Goal: Task Accomplishment & Management: Use online tool/utility

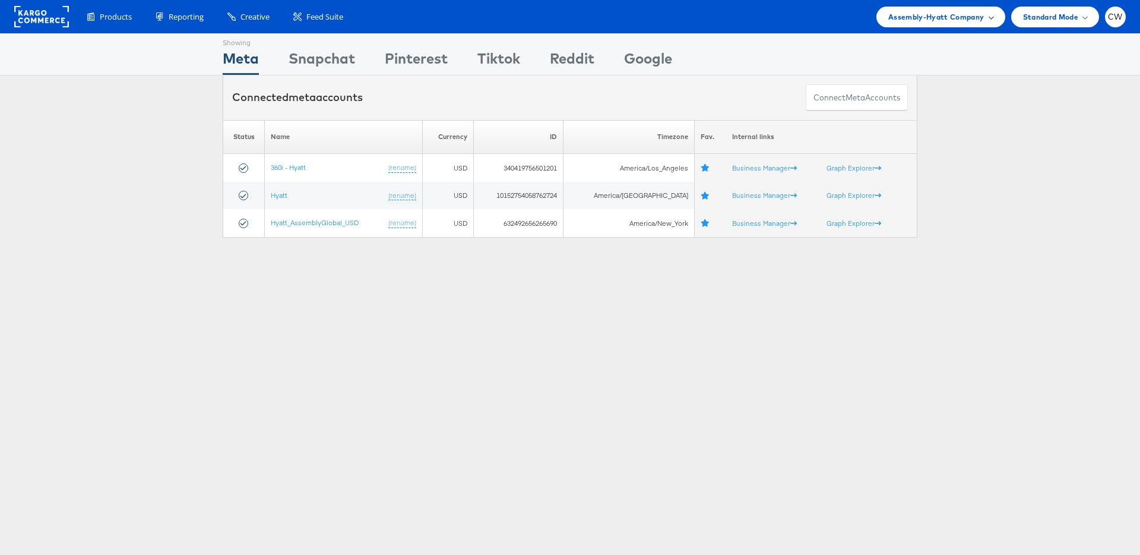
click at [947, 17] on span "Assembly-Hyatt Company" at bounding box center [936, 17] width 96 height 12
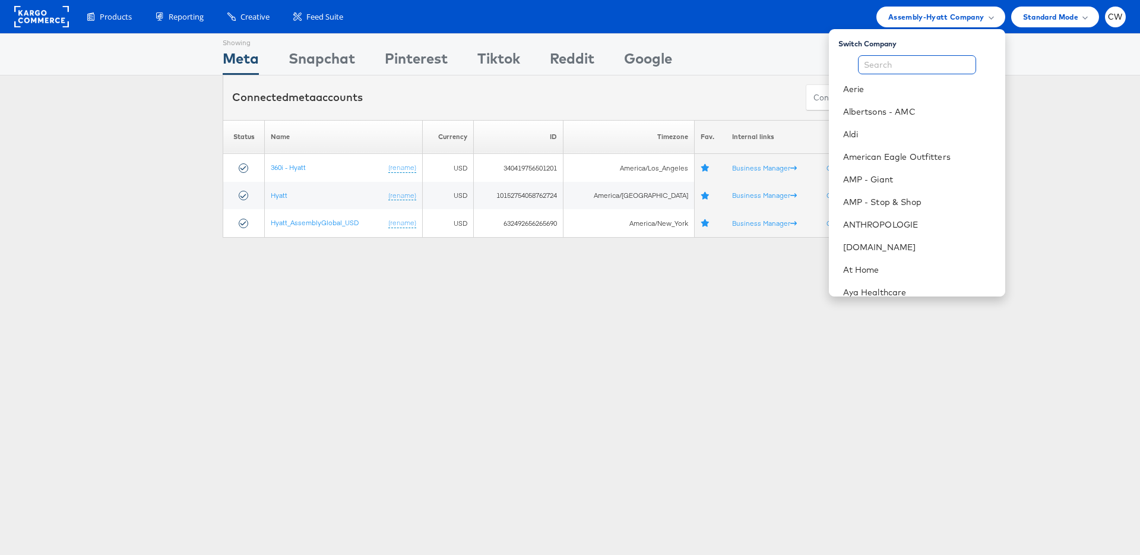
click at [896, 67] on input "text" at bounding box center [917, 64] width 118 height 19
click at [911, 68] on input "text" at bounding box center [917, 64] width 118 height 19
type input "m"
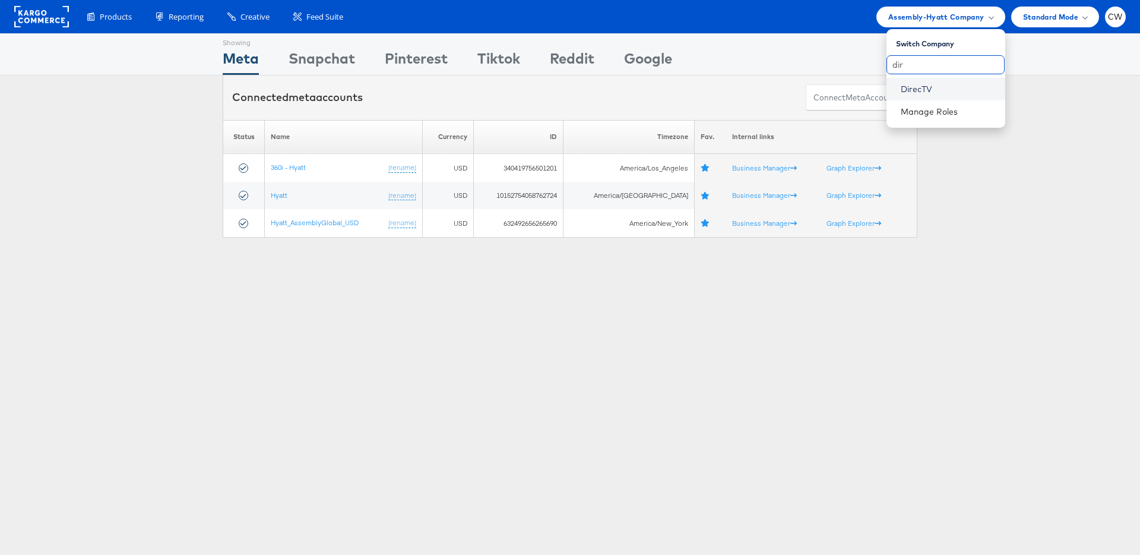
type input "dir"
click at [952, 83] on link "DirecTV" at bounding box center [948, 89] width 95 height 12
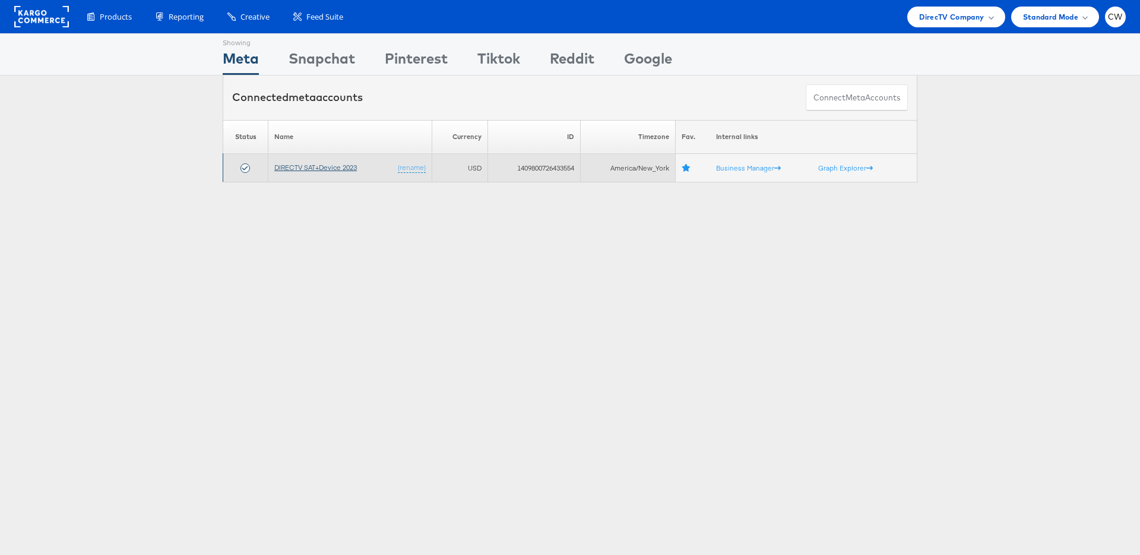
click at [346, 165] on link "DIRECTV SAT+Device 2023" at bounding box center [315, 167] width 83 height 9
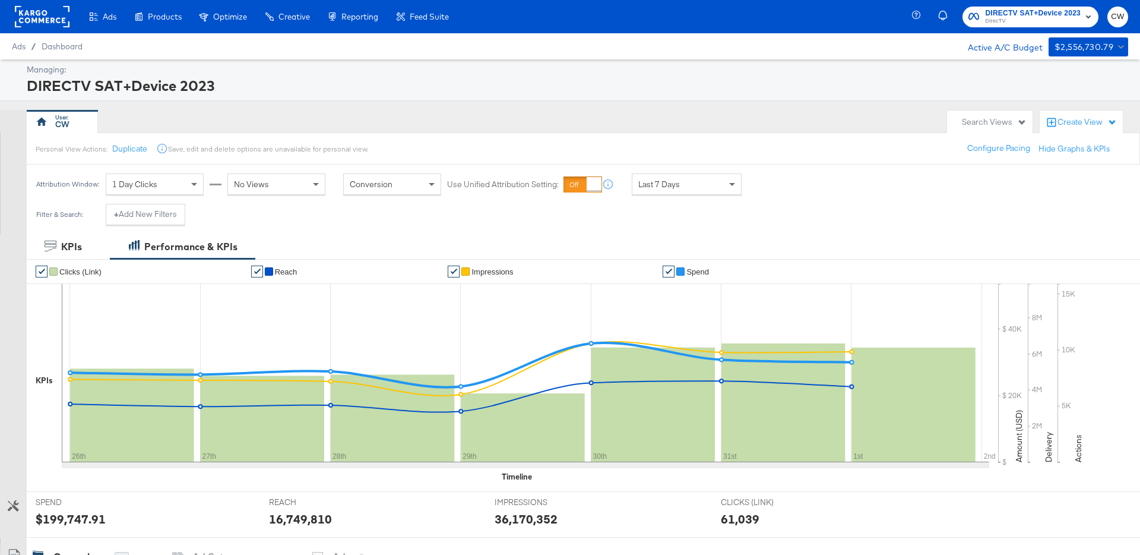
click at [346, 165] on div "Attribution Window: 1 Day Clicks No Views Conversion Use Unified Attribution Se…" at bounding box center [392, 184] width 730 height 39
click at [1020, 125] on div "Search Views" at bounding box center [994, 121] width 65 height 11
click at [796, 78] on div "DIRECTV SAT+Device 2023" at bounding box center [576, 85] width 1099 height 20
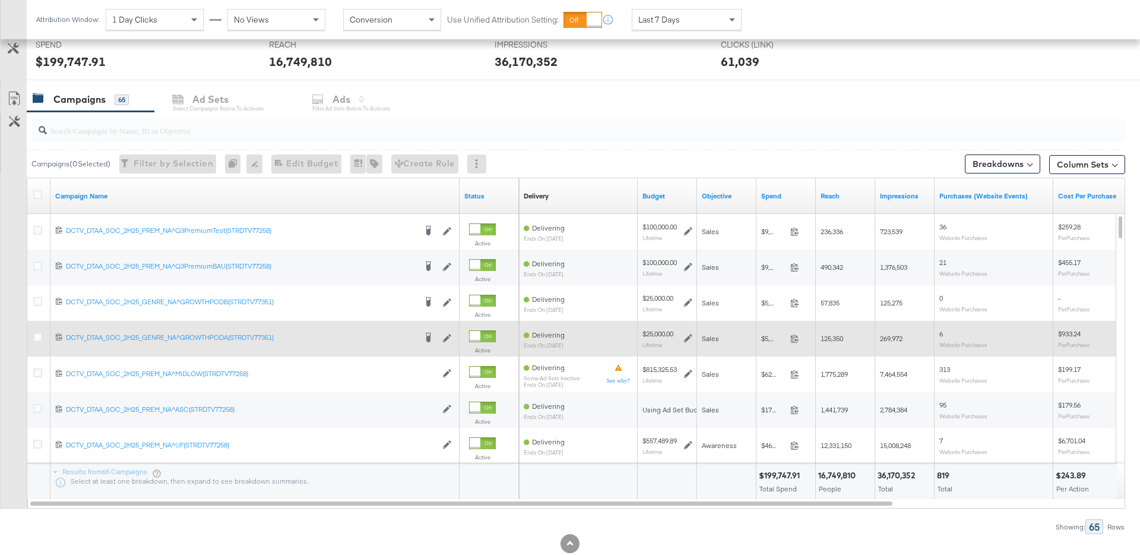
scroll to position [457, 0]
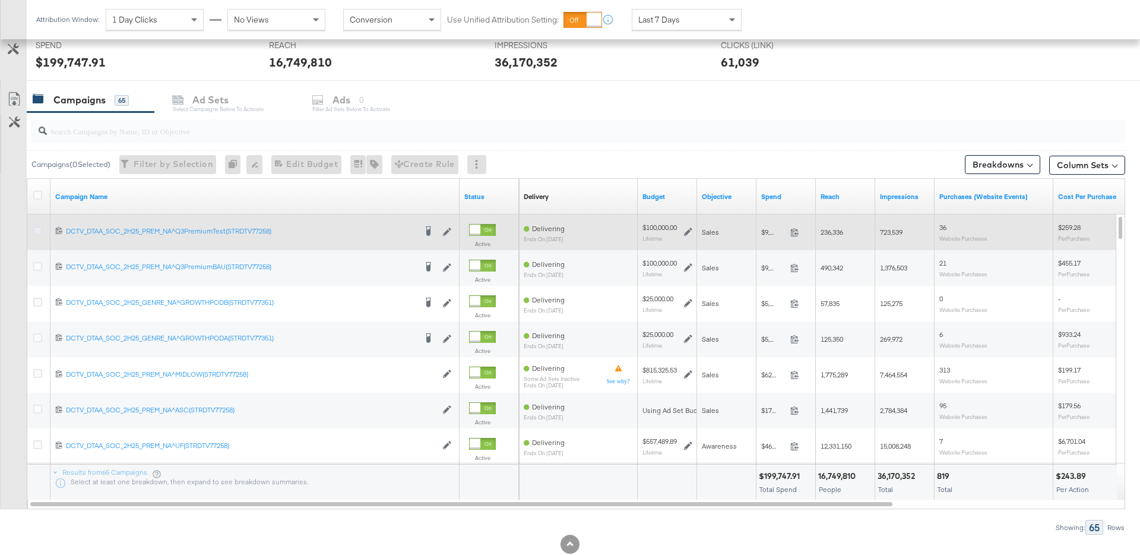
click at [35, 229] on icon at bounding box center [37, 230] width 9 height 9
click at [0, 0] on input "checkbox" at bounding box center [0, 0] width 0 height 0
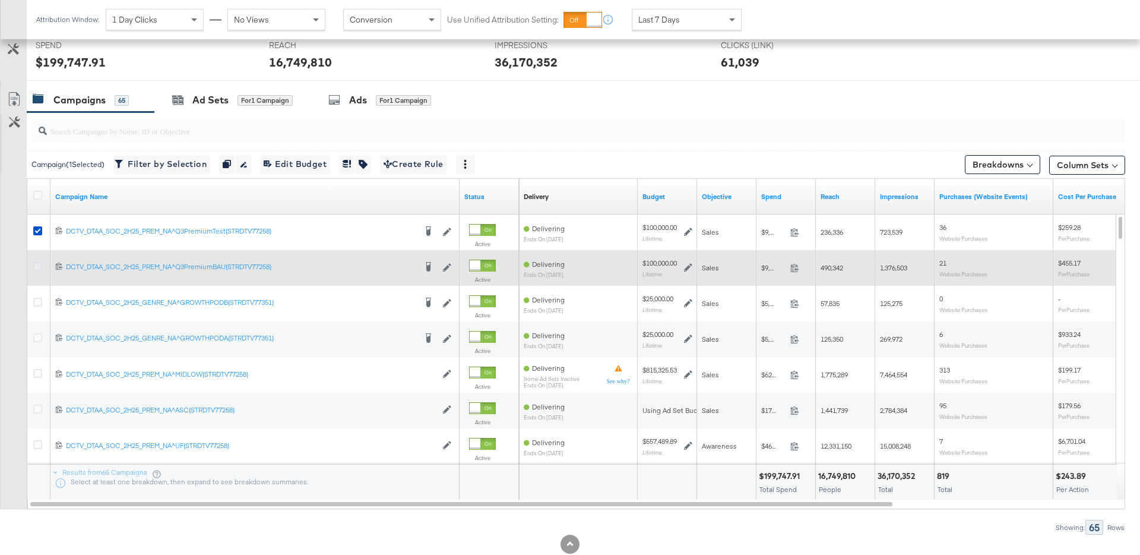
click at [36, 262] on icon at bounding box center [37, 266] width 9 height 9
click at [0, 0] on input "checkbox" at bounding box center [0, 0] width 0 height 0
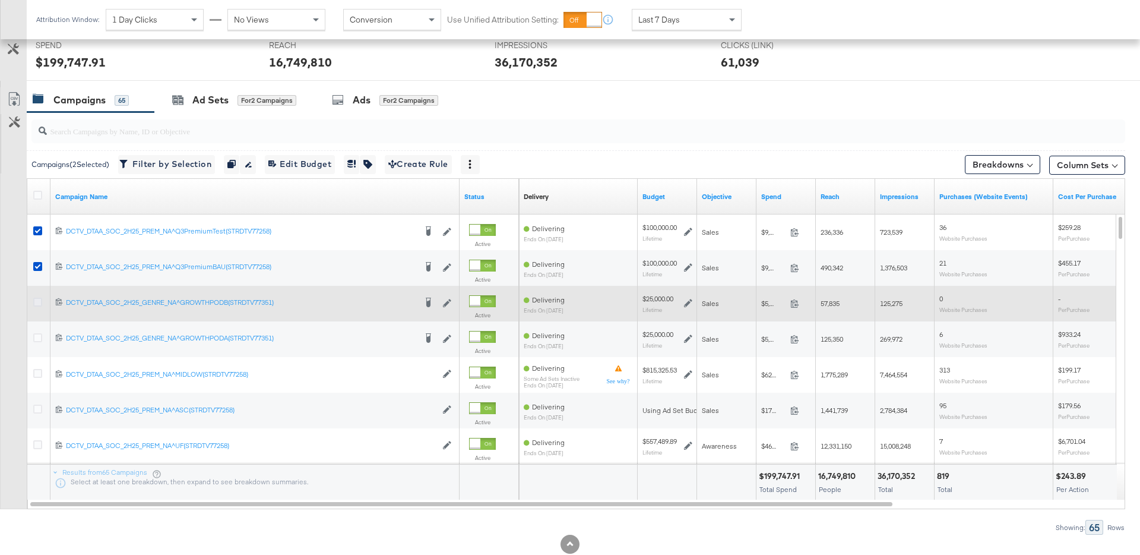
click at [36, 298] on icon at bounding box center [37, 302] width 9 height 9
click at [0, 0] on input "checkbox" at bounding box center [0, 0] width 0 height 0
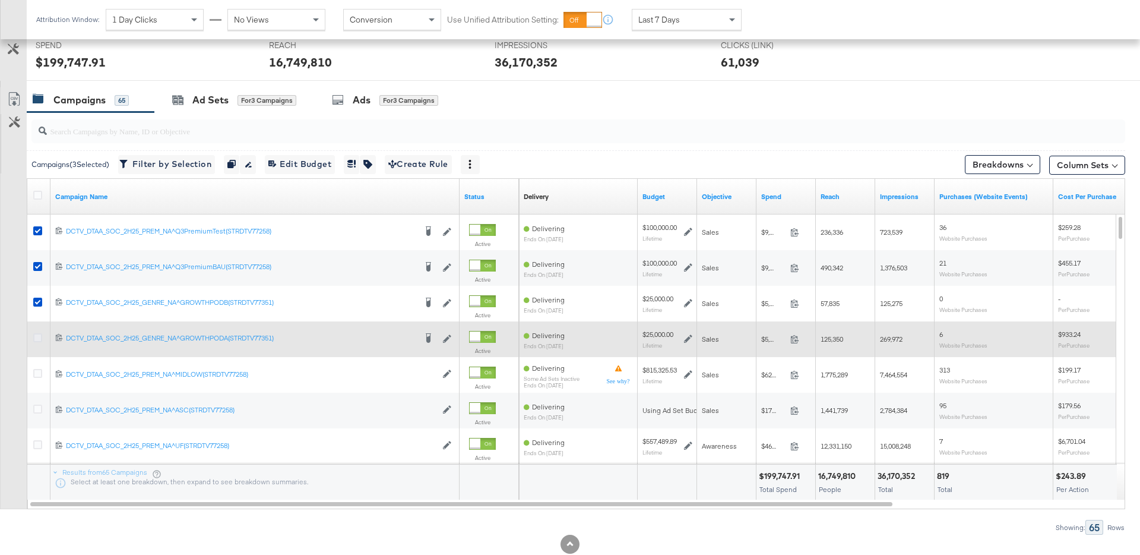
click at [36, 339] on icon at bounding box center [37, 337] width 9 height 9
click at [0, 0] on input "checkbox" at bounding box center [0, 0] width 0 height 0
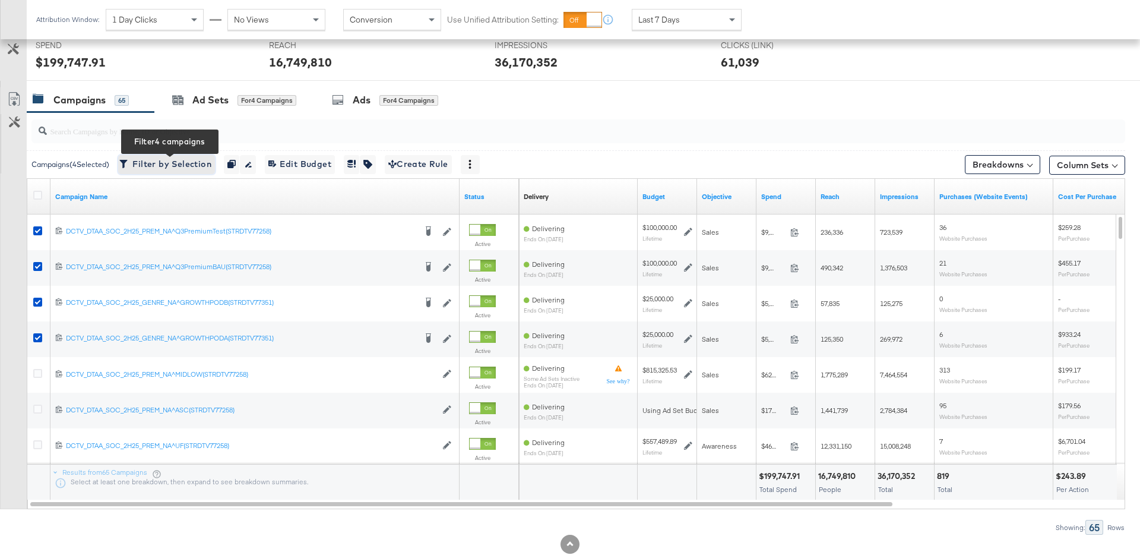
click at [176, 166] on span "Filter by Selection Filter 4 campaigns" at bounding box center [167, 164] width 90 height 15
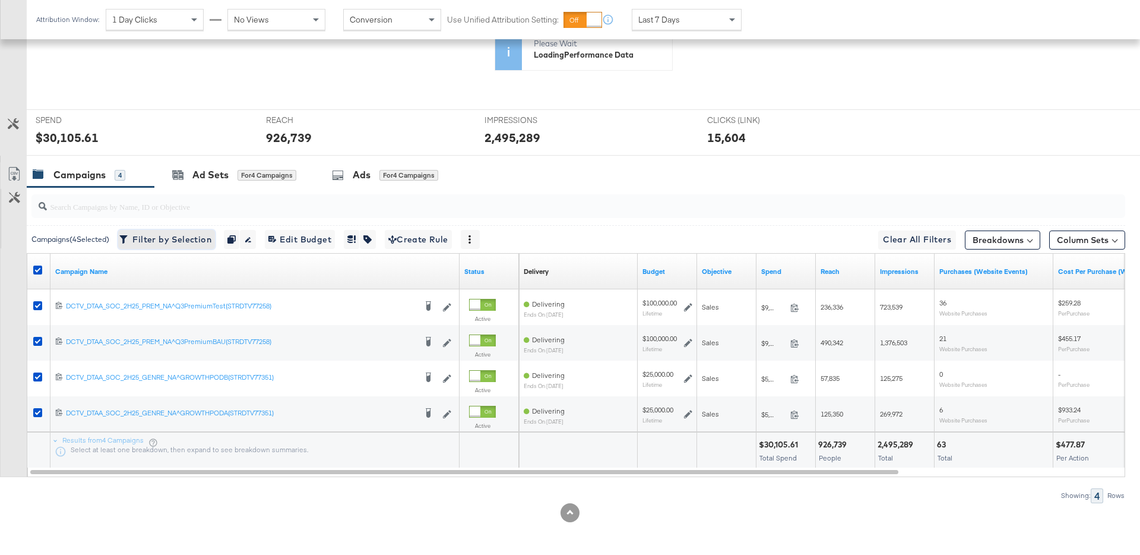
scroll to position [409, 0]
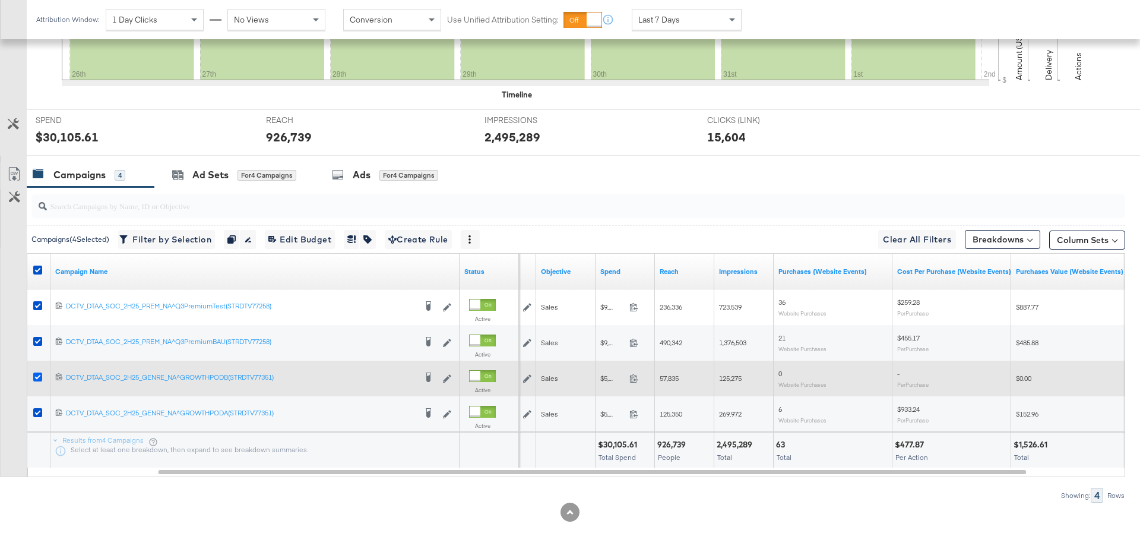
click at [36, 372] on icon at bounding box center [37, 376] width 9 height 9
click at [0, 0] on input "checkbox" at bounding box center [0, 0] width 0 height 0
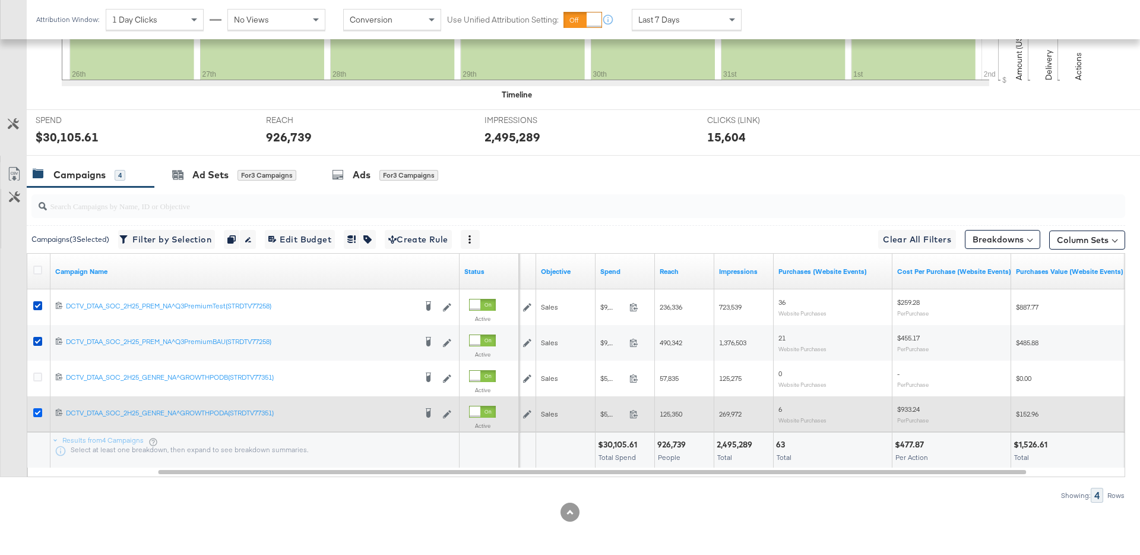
click at [40, 412] on icon at bounding box center [37, 412] width 9 height 9
click at [0, 0] on input "checkbox" at bounding box center [0, 0] width 0 height 0
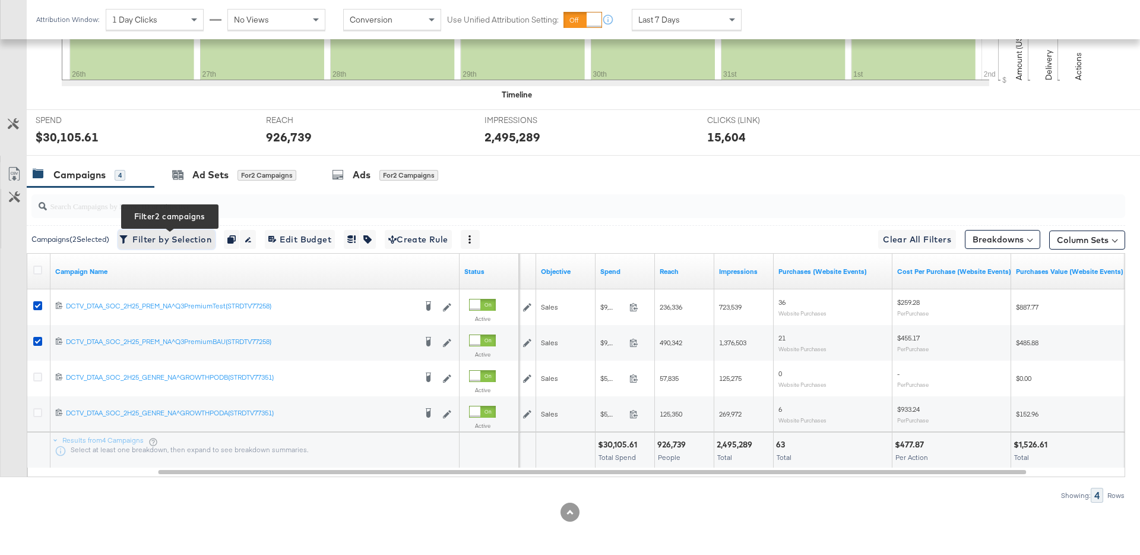
click at [167, 237] on span "Filter by Selection Filter 2 campaigns" at bounding box center [167, 239] width 90 height 15
type input "120229862996860527,120229862898460527"
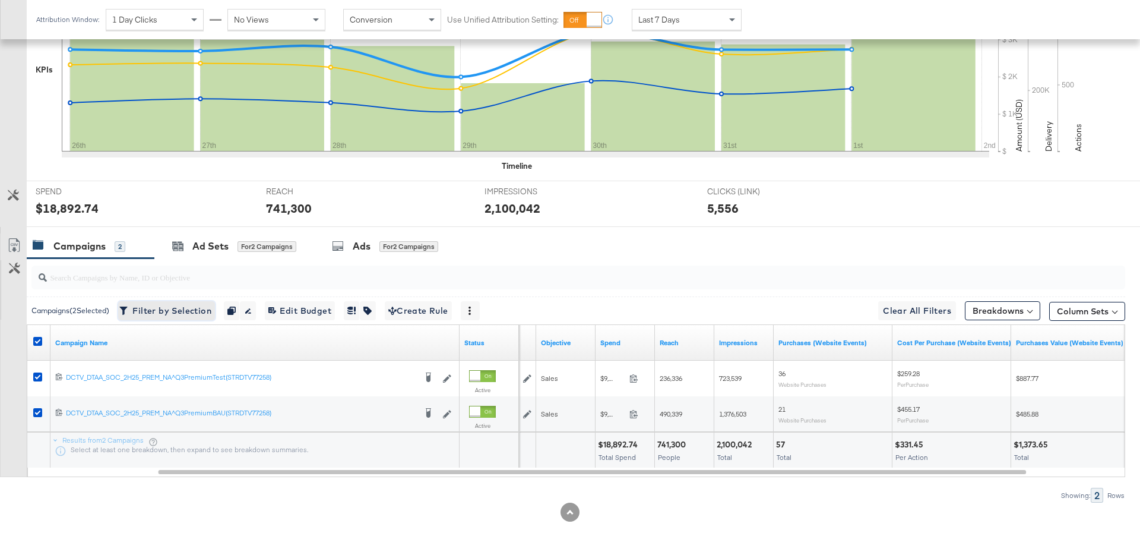
scroll to position [0, 0]
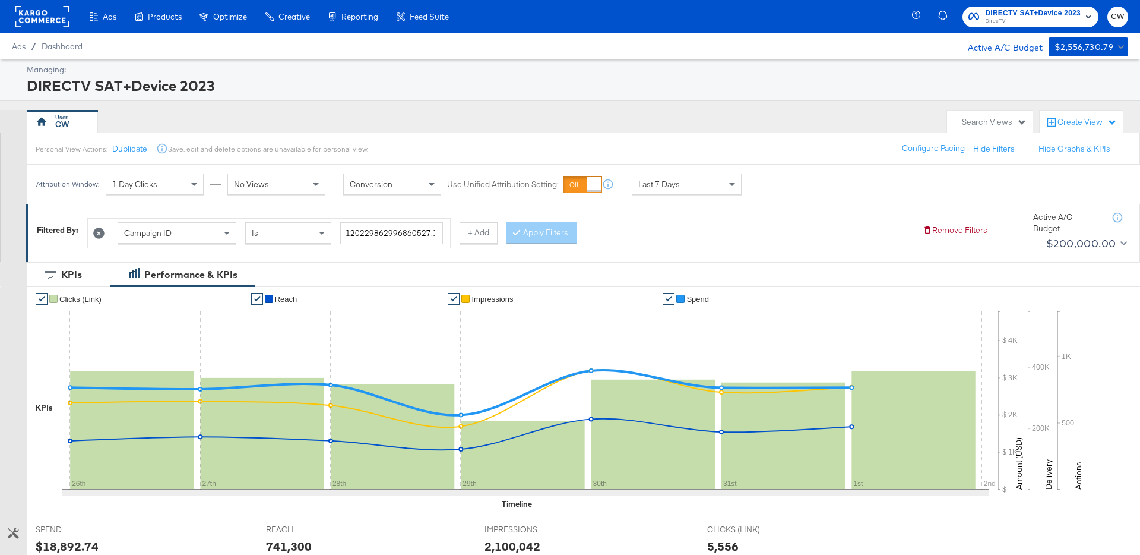
click at [691, 178] on div "Last 7 Days" at bounding box center [687, 184] width 109 height 20
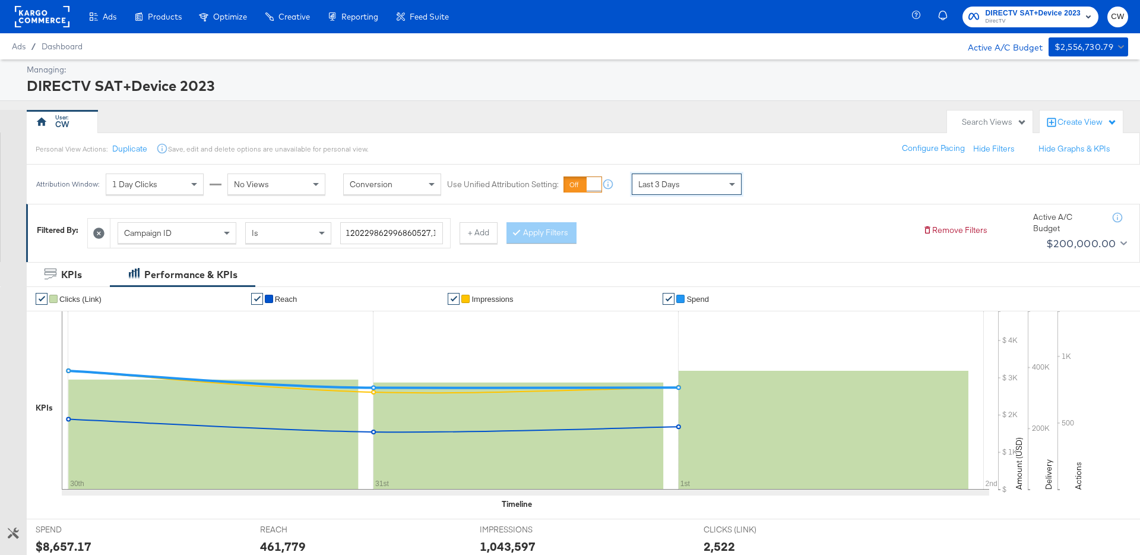
click at [724, 184] on div "Last 3 Days" at bounding box center [687, 184] width 109 height 20
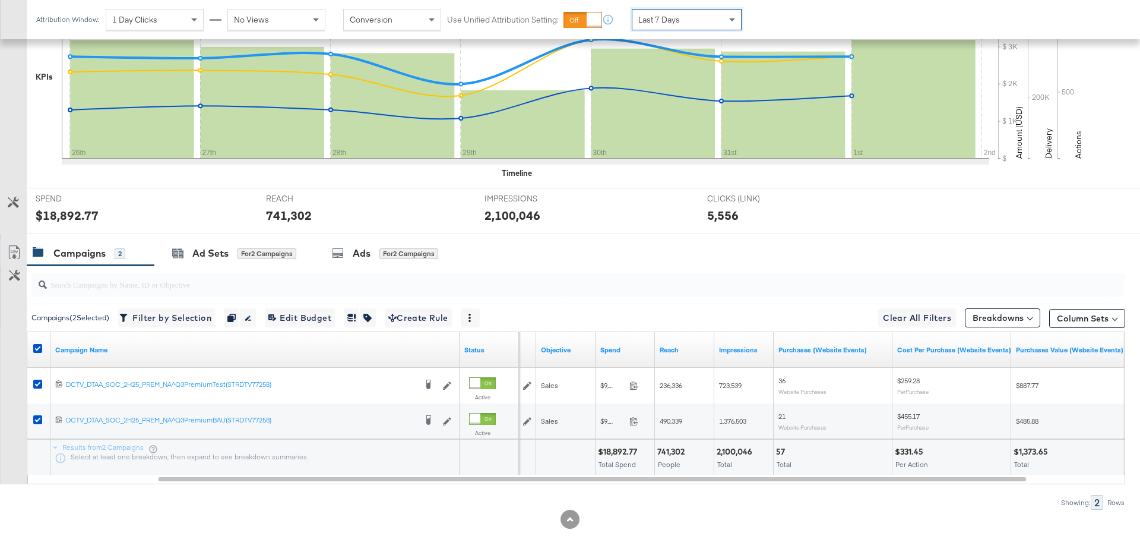
scroll to position [330, 0]
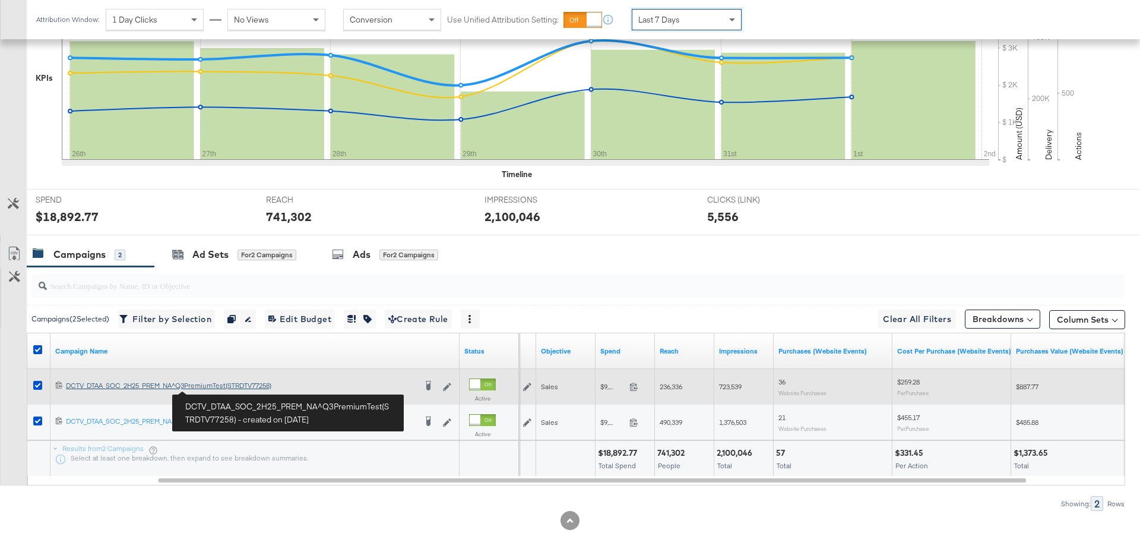
click at [217, 389] on div "DCTV_DTAA_SOC_2H25_PREM_NA^Q3PremiumTest(STRDTV77258) DCTV_DTAA_SOC_2H25_PREM_N…" at bounding box center [241, 386] width 350 height 10
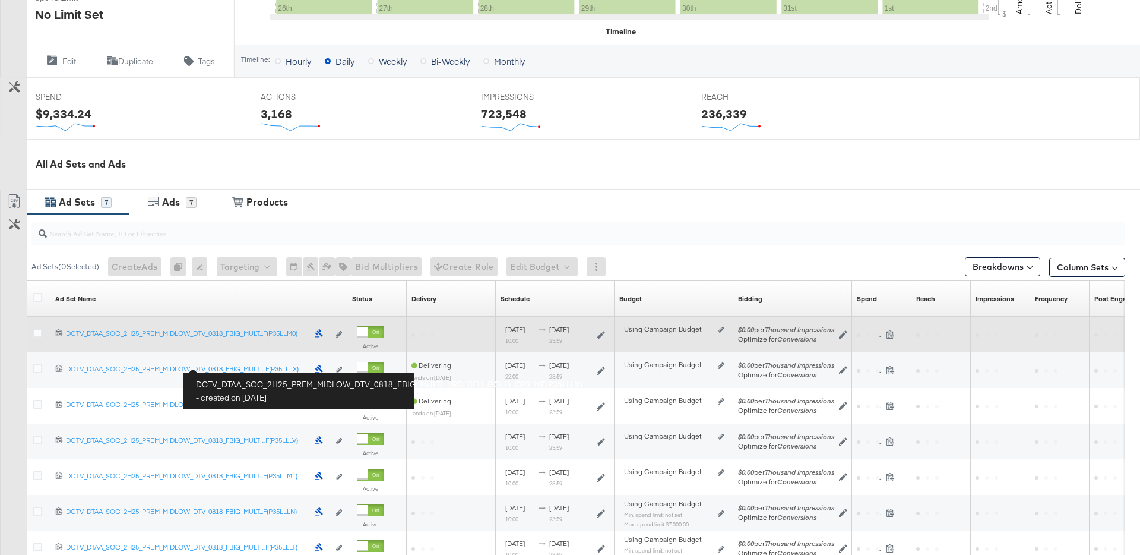
scroll to position [405, 0]
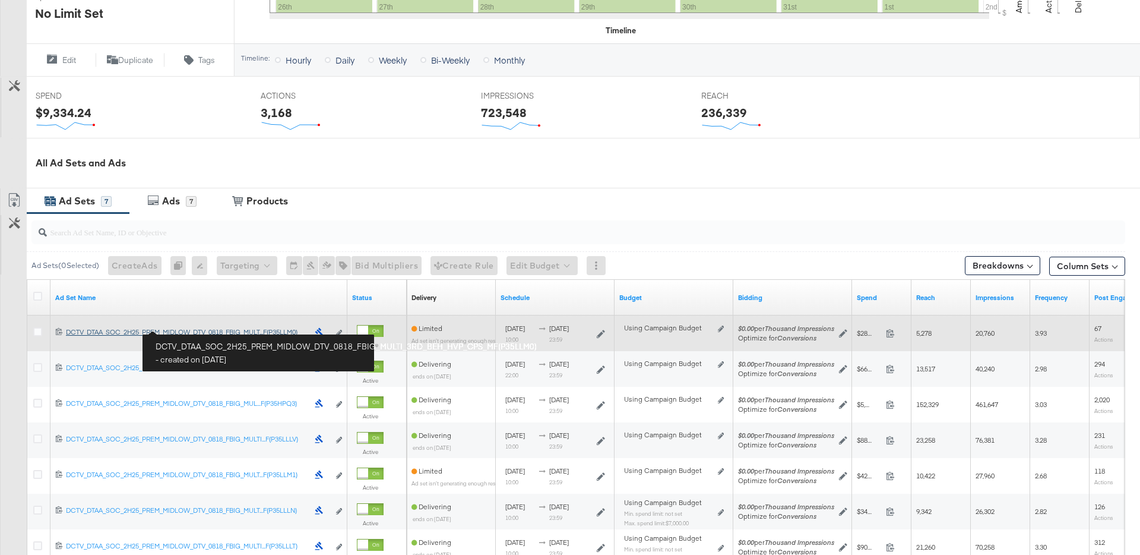
click at [205, 330] on div "DCTV_DTAA_SOC_2H25_PREM_MIDLOW_DTV_0818_FBIG_MULTI_3RD_BEH_HVP_CPS_MF(P35LLM0) …" at bounding box center [187, 332] width 242 height 10
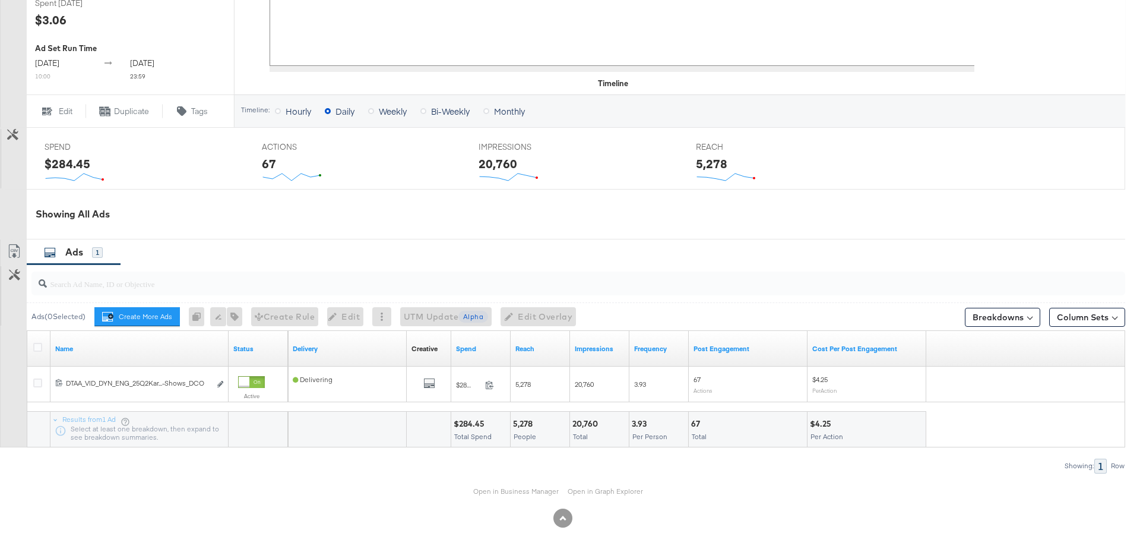
scroll to position [404, 0]
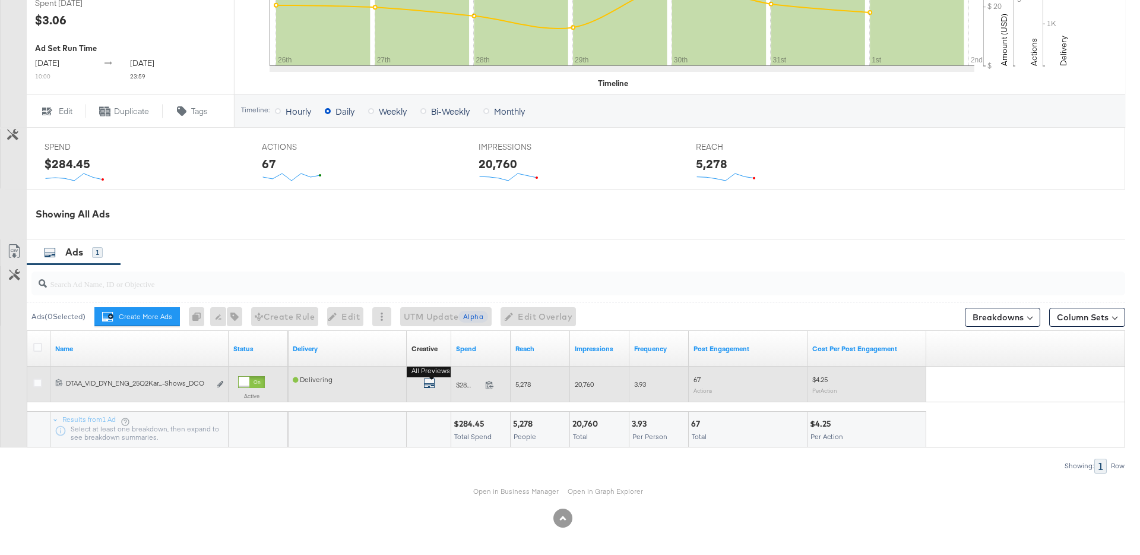
click at [430, 381] on icon "default" at bounding box center [429, 383] width 12 height 12
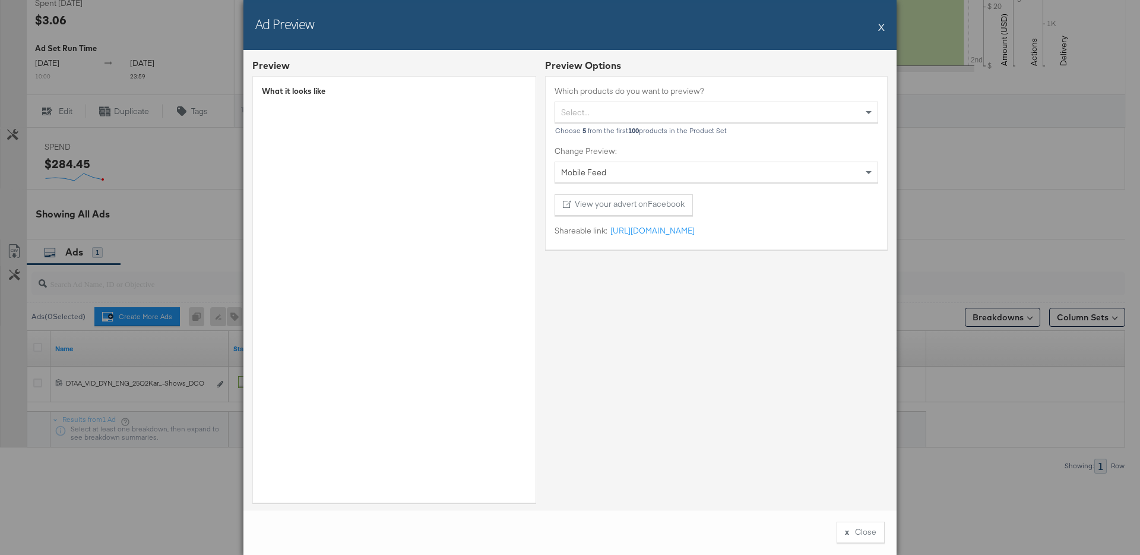
scroll to position [11, 0]
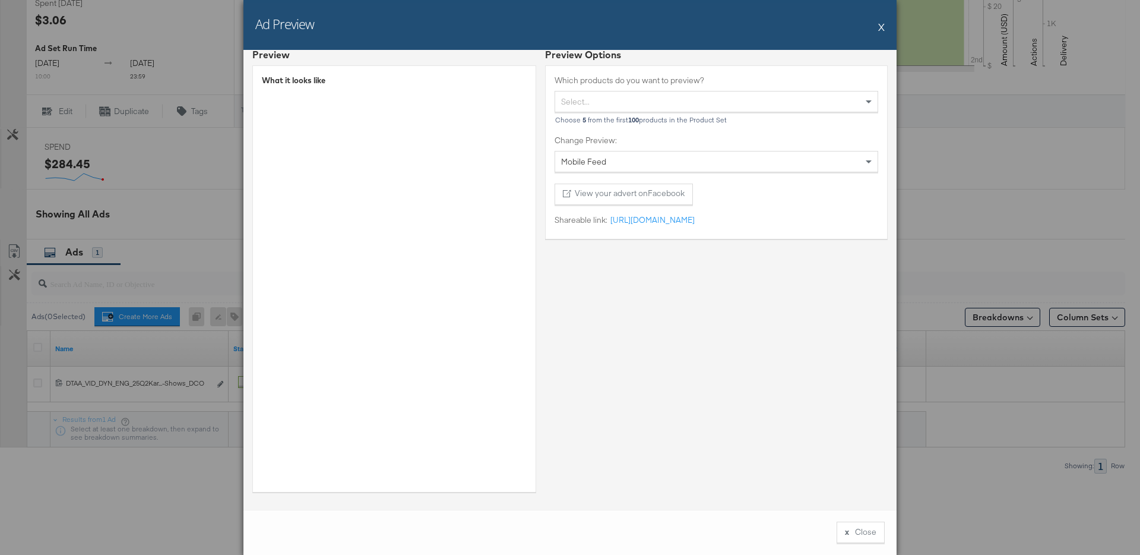
click at [883, 22] on button "X" at bounding box center [881, 27] width 7 height 24
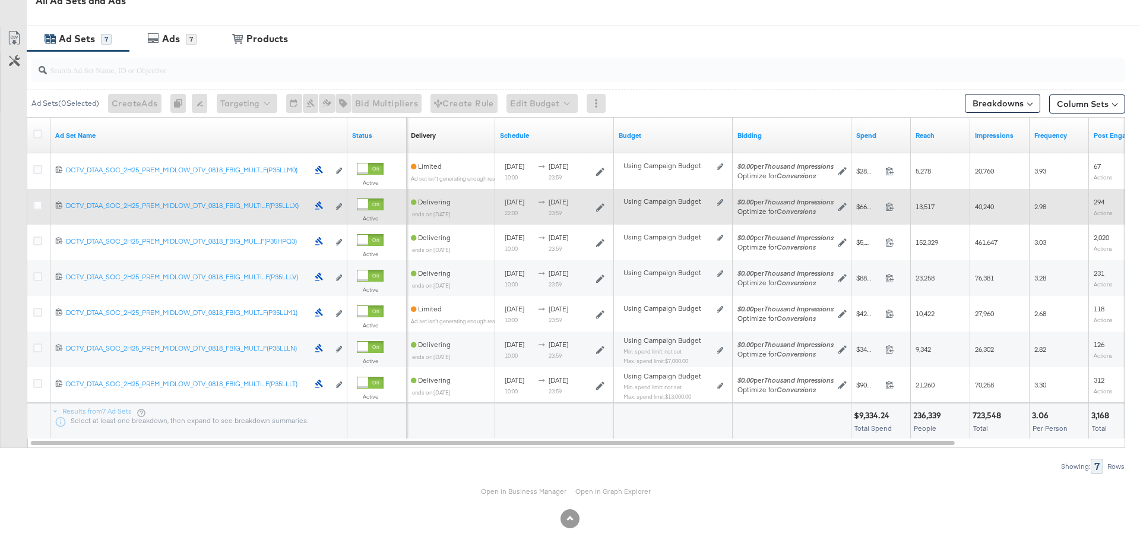
scroll to position [491, 0]
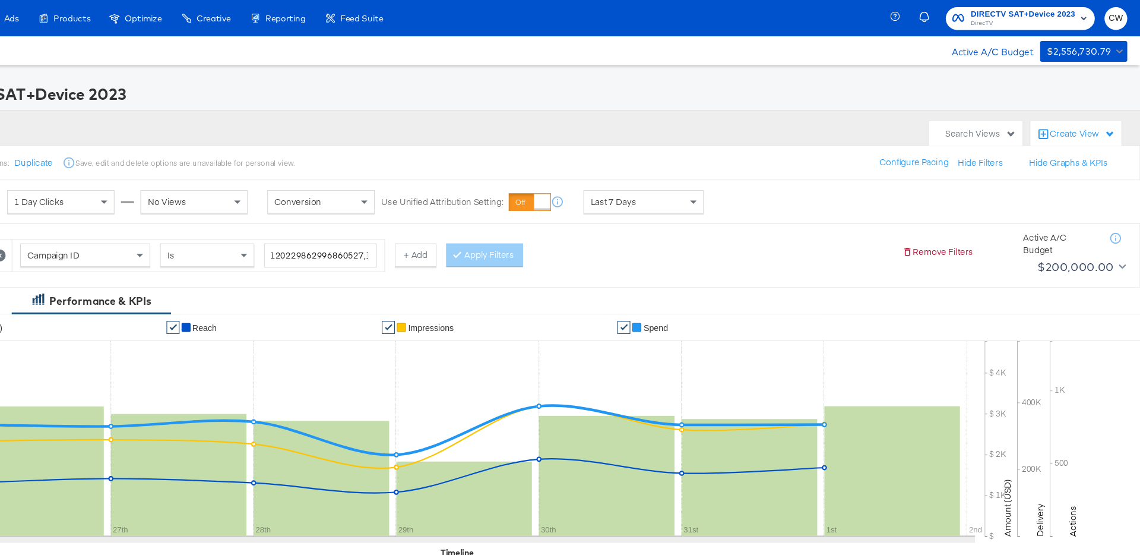
click at [659, 178] on div "Last 7 Days" at bounding box center [687, 184] width 109 height 20
click at [784, 176] on label "Start:" at bounding box center [774, 180] width 20 height 8
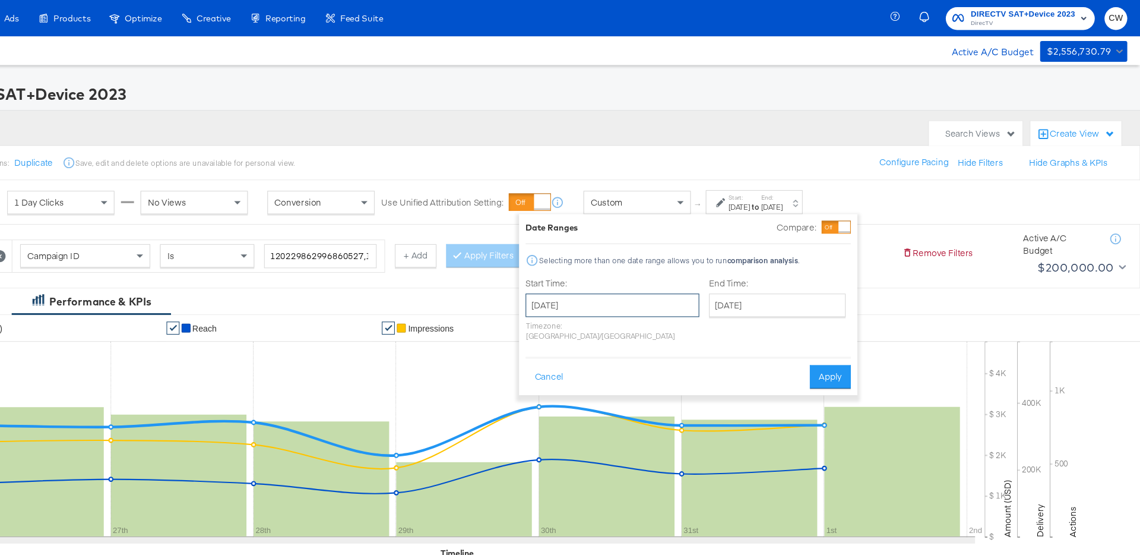
click at [634, 282] on input "September 2nd 2025" at bounding box center [658, 278] width 159 height 21
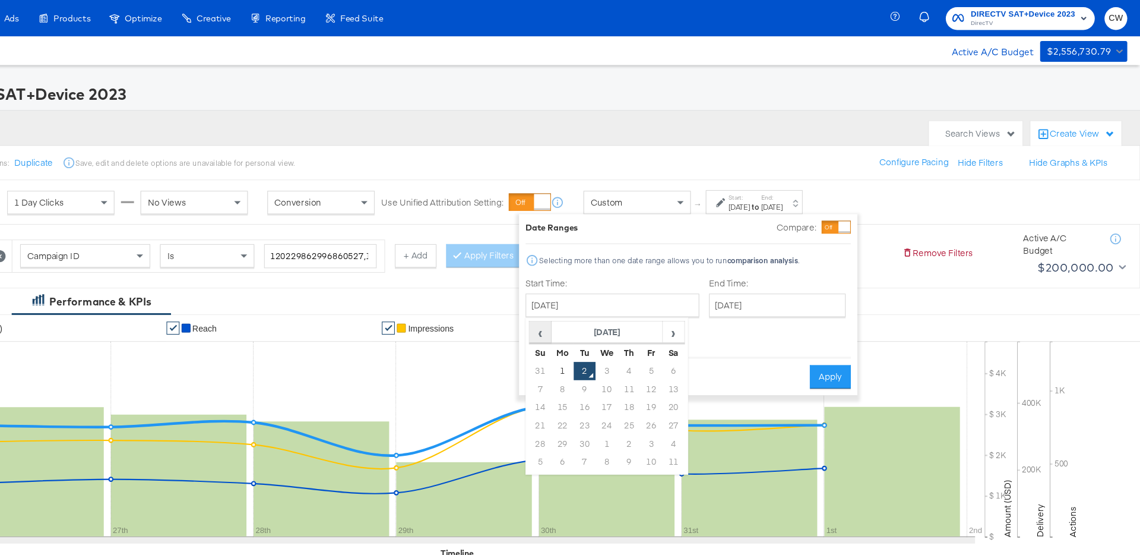
click at [591, 307] on span "‹" at bounding box center [592, 303] width 18 height 18
click at [673, 404] on td "28" at bounding box center [673, 405] width 20 height 17
type input "August 28th 2025"
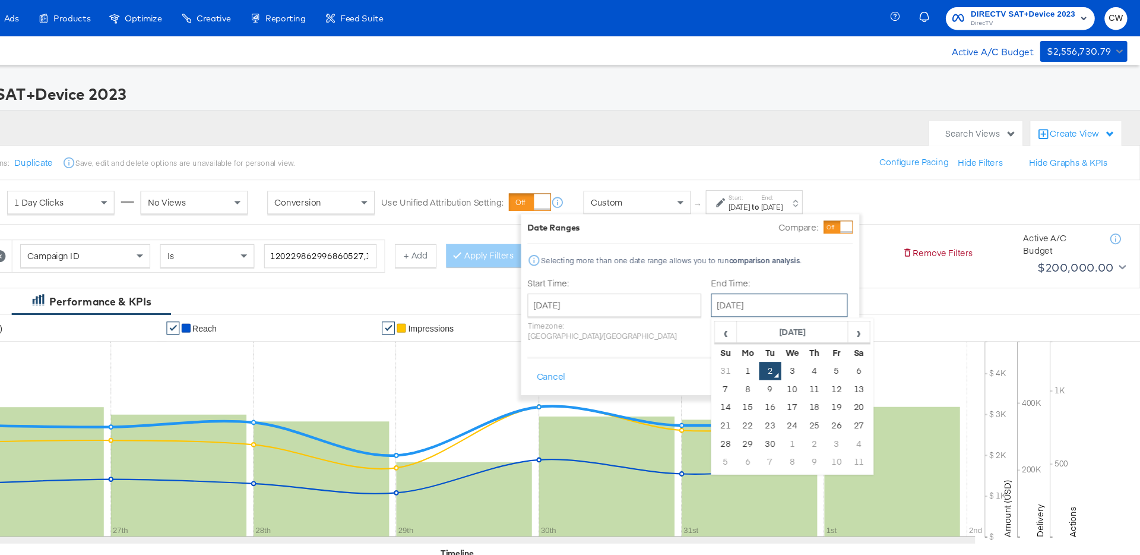
click at [770, 284] on input "September 2nd 2025" at bounding box center [810, 278] width 125 height 21
click at [752, 403] on td "28" at bounding box center [762, 405] width 20 height 17
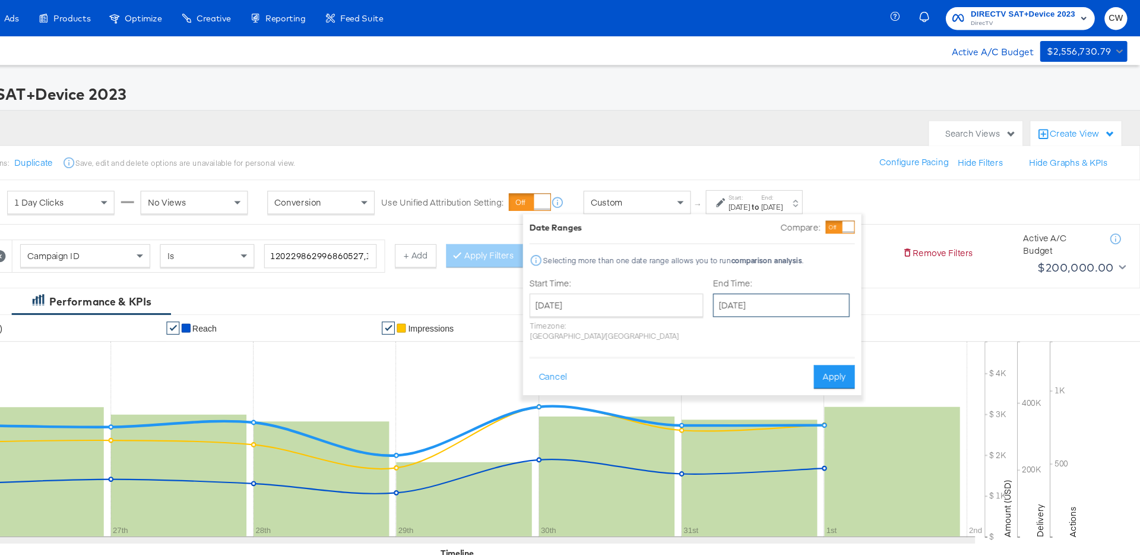
click at [763, 280] on input "September 28th 2025" at bounding box center [812, 278] width 125 height 21
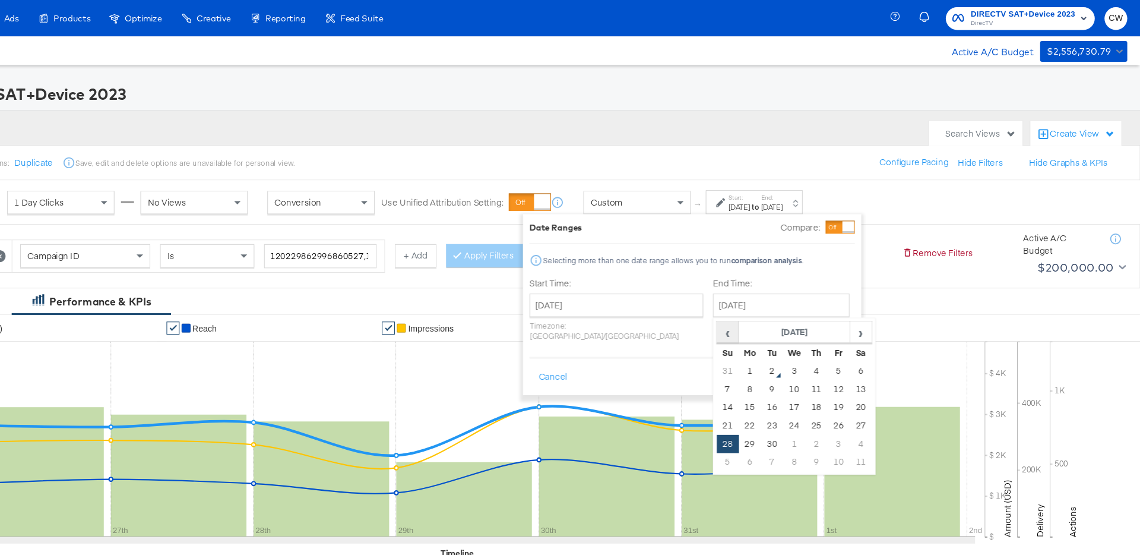
click at [754, 301] on span "‹" at bounding box center [763, 303] width 18 height 18
click at [834, 403] on td "28" at bounding box center [844, 405] width 20 height 17
type input "August 28th 2025"
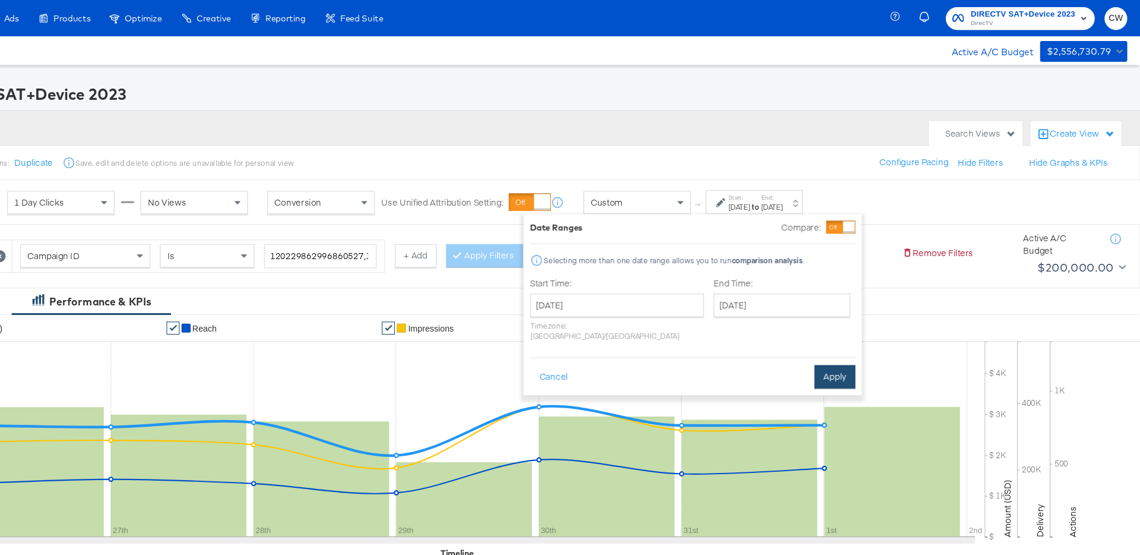
click at [858, 333] on button "Apply" at bounding box center [861, 343] width 37 height 21
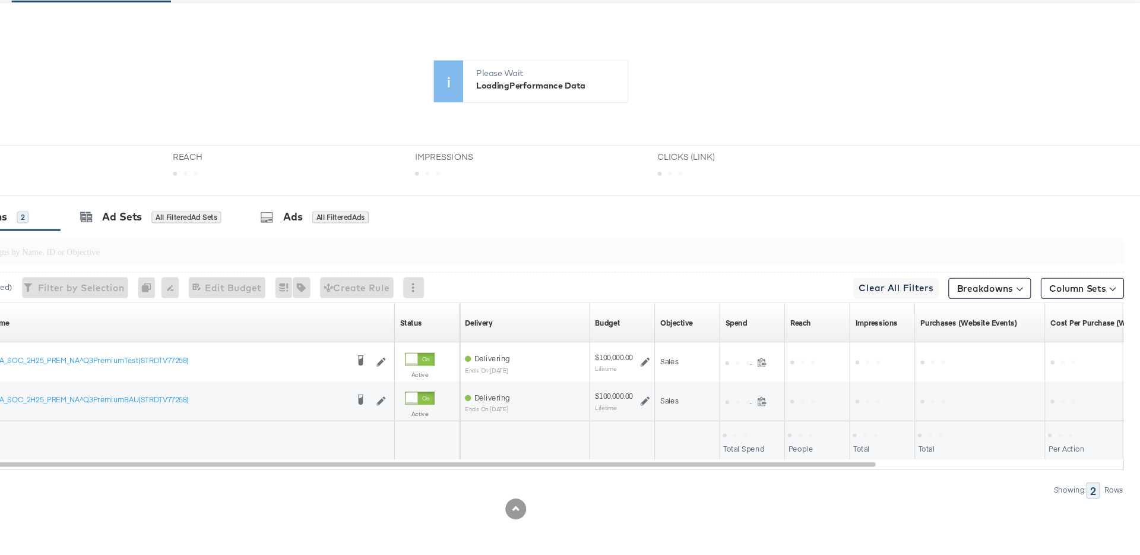
scroll to position [339, 0]
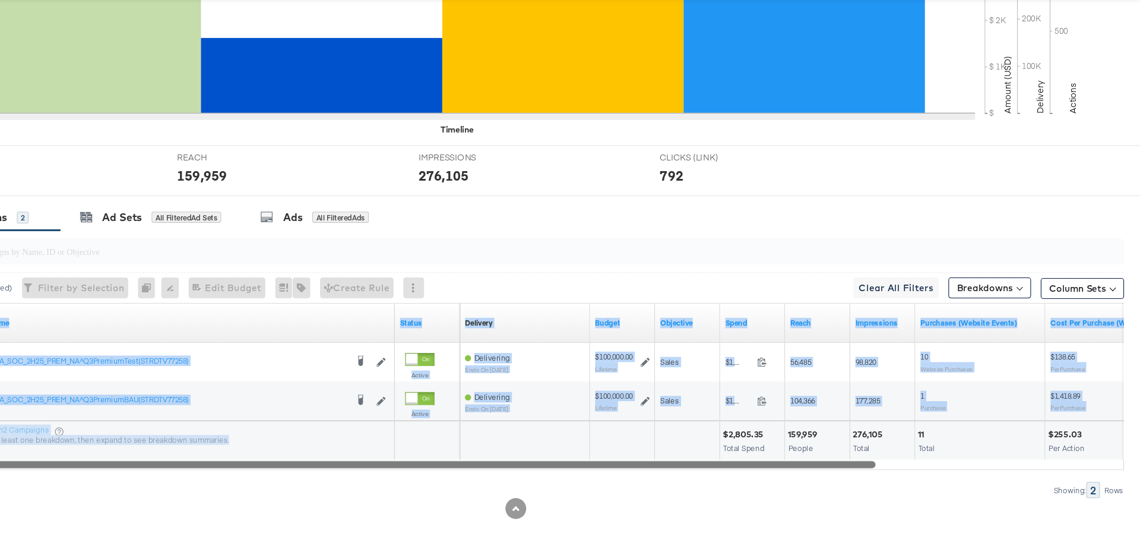
drag, startPoint x: 256, startPoint y: 466, endPoint x: 262, endPoint y: 470, distance: 7.2
click at [262, 470] on div "Campaign Name Status Delivery Sorting Unavailable Budget Objective Spend Reach …" at bounding box center [576, 400] width 1099 height 153
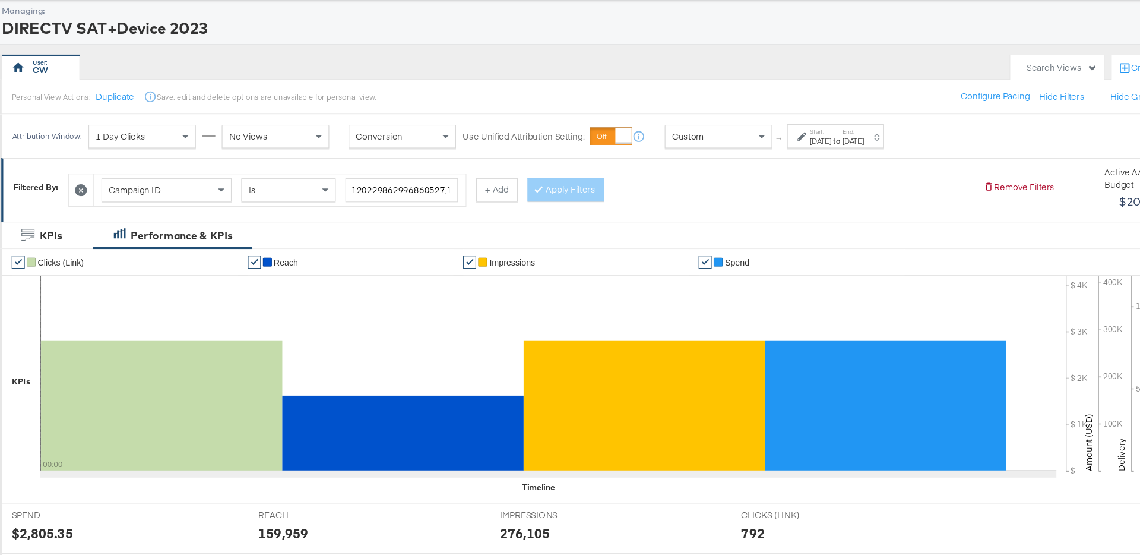
scroll to position [58, 0]
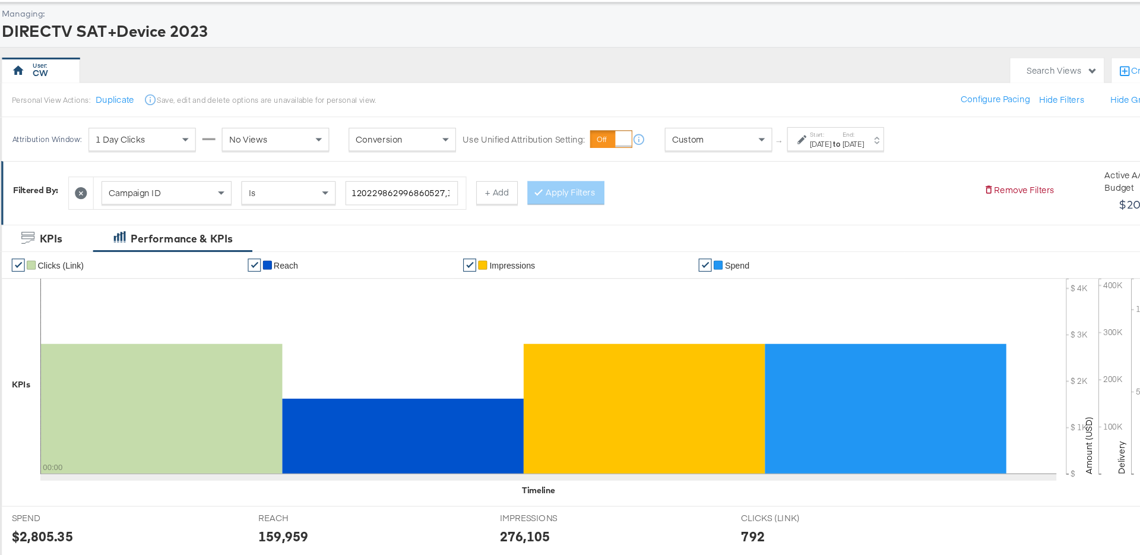
click at [784, 126] on label "Start:" at bounding box center [774, 123] width 20 height 8
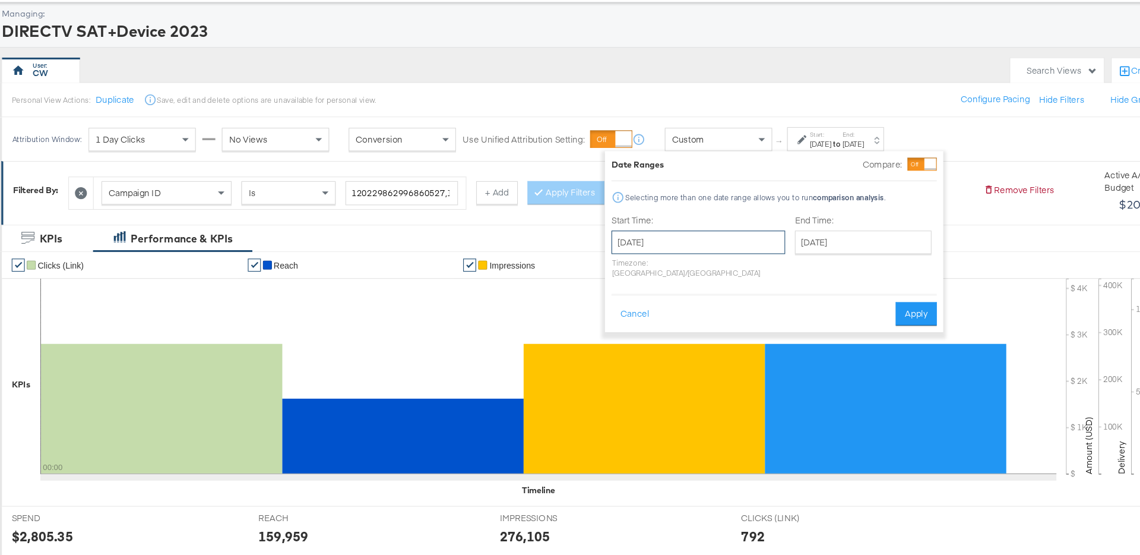
click at [654, 217] on input "August 28th 2025" at bounding box center [662, 220] width 159 height 21
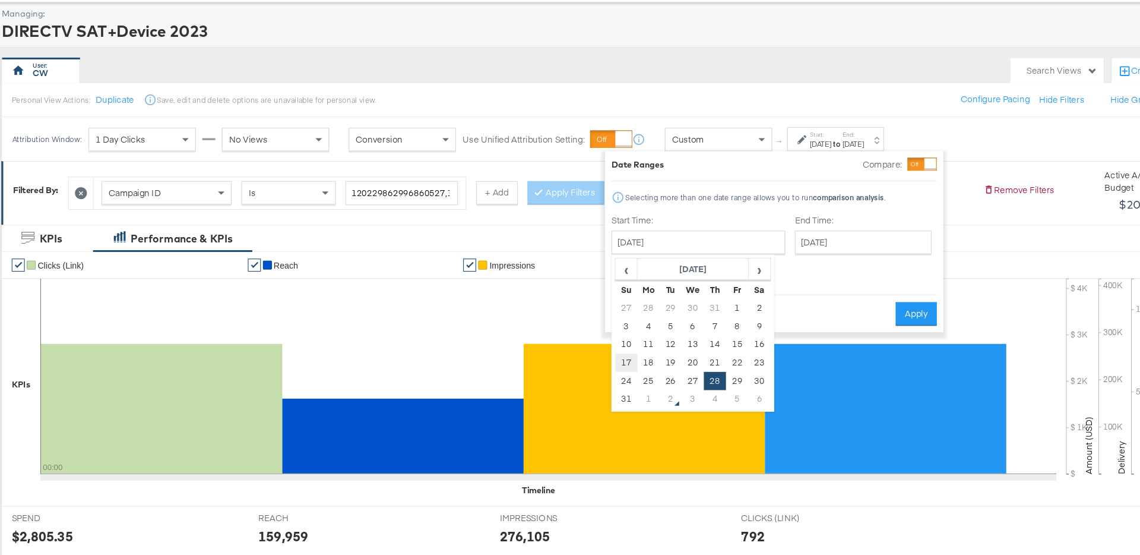
click at [596, 330] on td "17" at bounding box center [597, 330] width 20 height 17
type input "August 17th 2025"
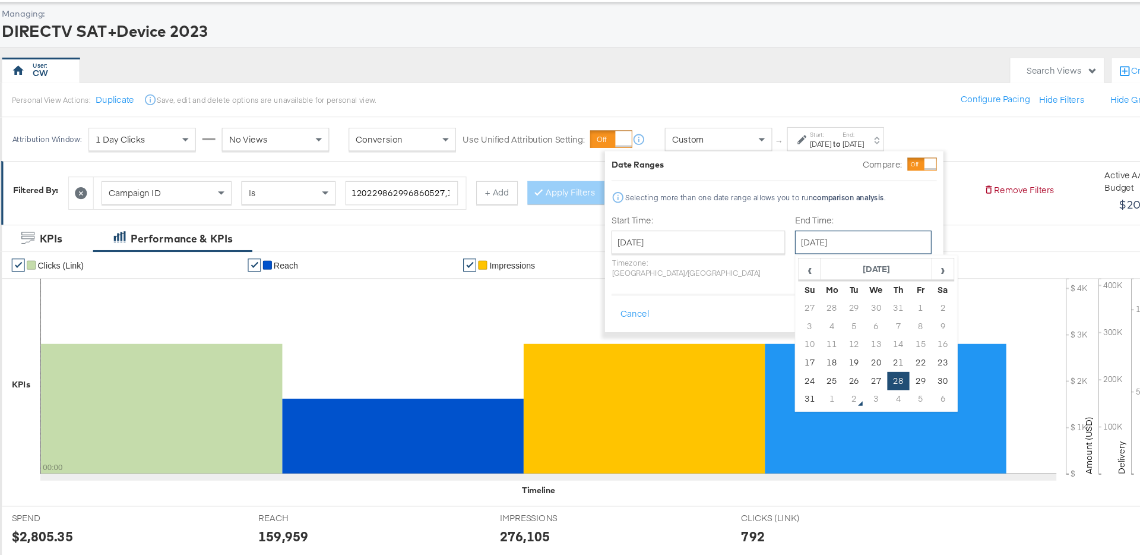
click at [785, 216] on input "August 28th 2025" at bounding box center [813, 220] width 125 height 21
click at [815, 344] on td "27" at bounding box center [825, 347] width 20 height 17
type input "August 27th 2025"
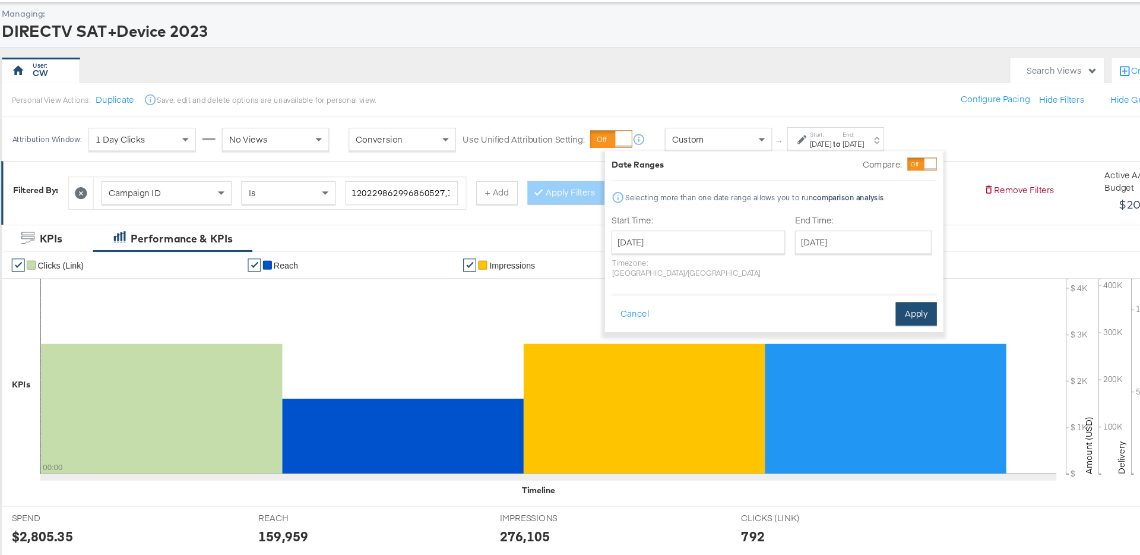
click at [849, 281] on button "Apply" at bounding box center [861, 286] width 37 height 21
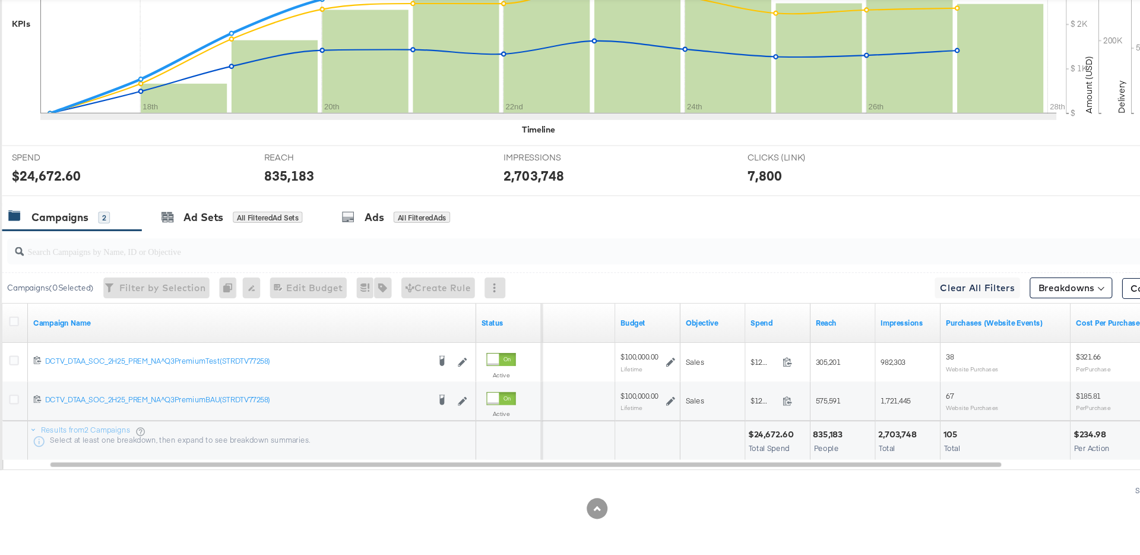
scroll to position [0, 0]
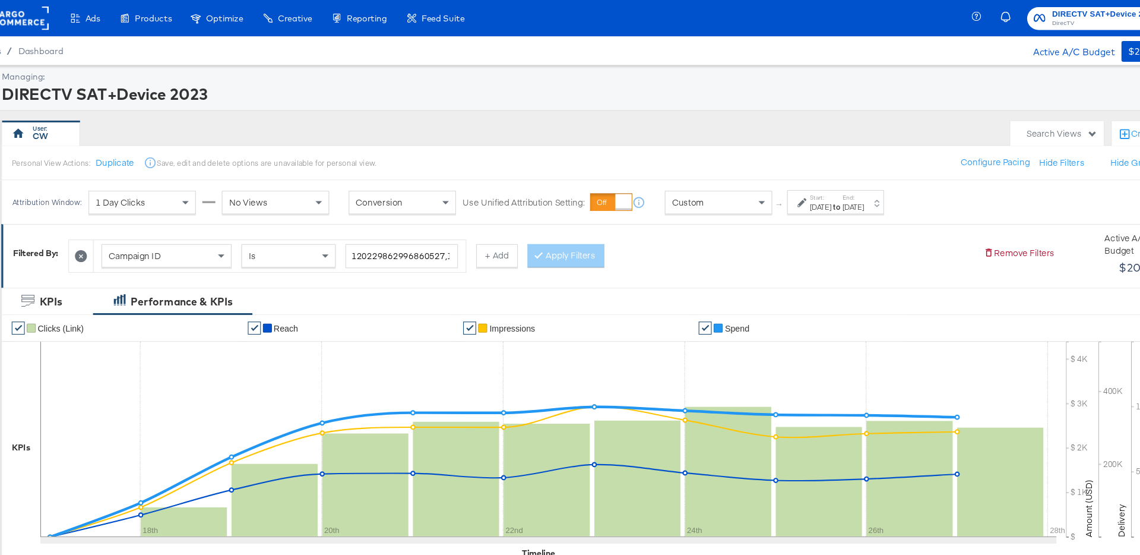
click at [784, 187] on div "Aug 17th 2025" at bounding box center [774, 189] width 20 height 10
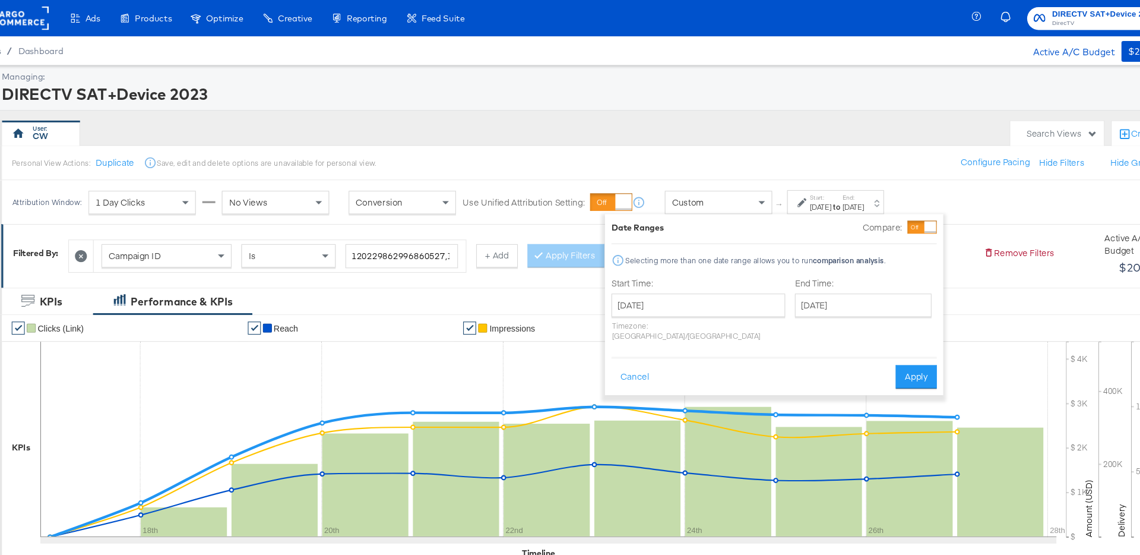
click at [656, 289] on div "August 17th 2025 ‹ August 2025 › Su Mo Tu We Th Fr Sa 27 28 29 30 31 1 2 3 4 5 …" at bounding box center [662, 289] width 159 height 43
click at [667, 284] on input "August 17th 2025" at bounding box center [662, 278] width 159 height 21
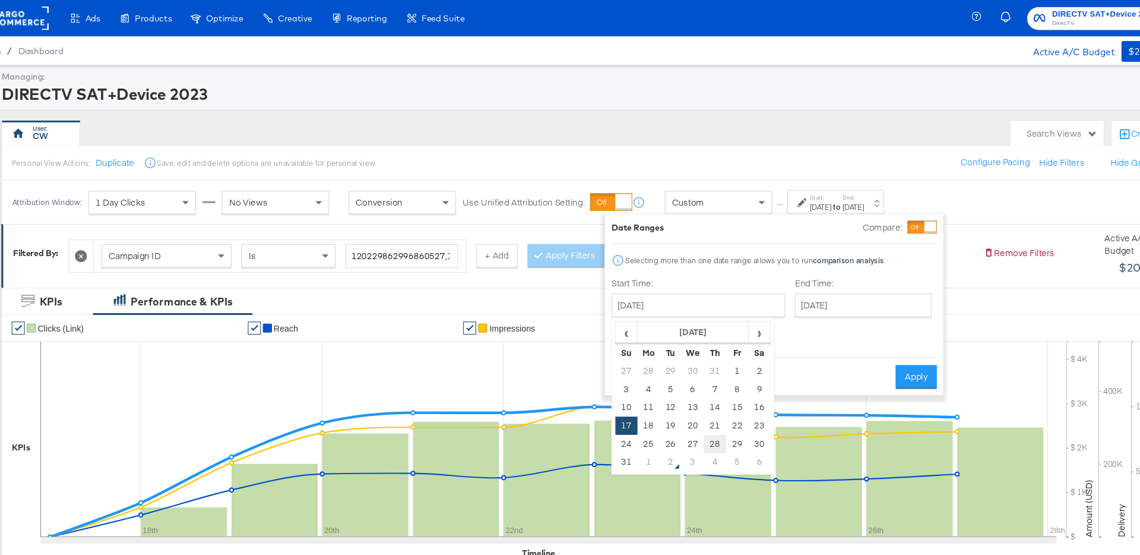
click at [676, 406] on td "28" at bounding box center [678, 405] width 20 height 17
type input "August 28th 2025"
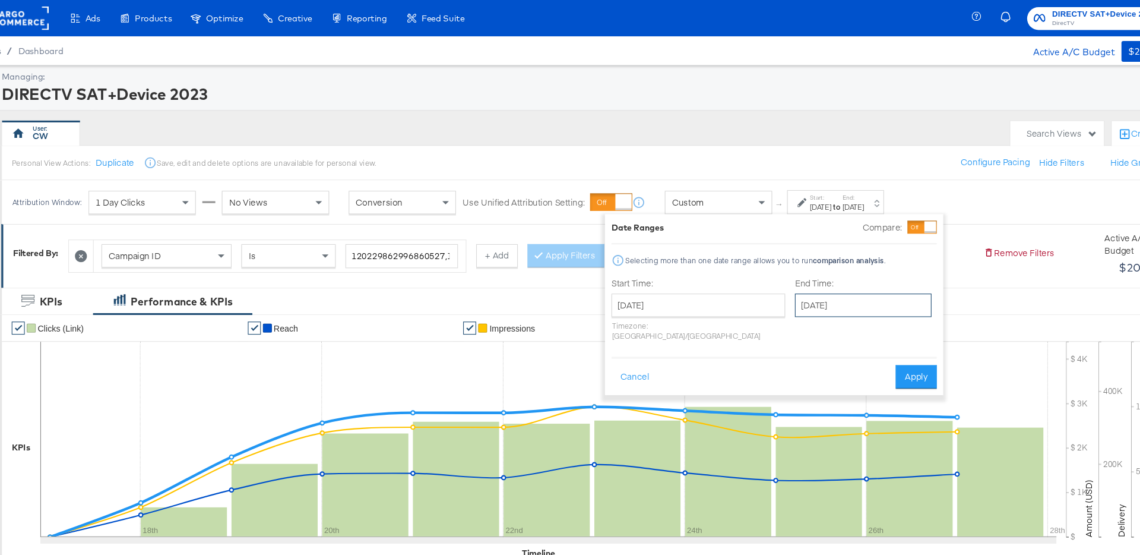
click at [772, 283] on input "August 28th 2025" at bounding box center [813, 278] width 125 height 21
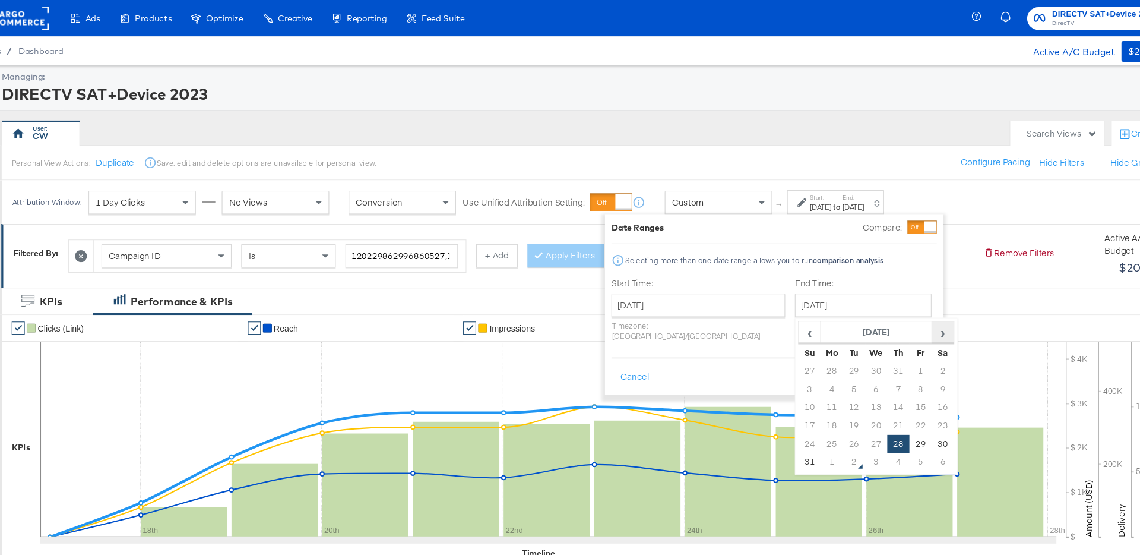
click at [877, 307] on span "›" at bounding box center [886, 303] width 18 height 18
click at [774, 340] on td "1" at bounding box center [784, 338] width 20 height 17
type input "September 1st 2025"
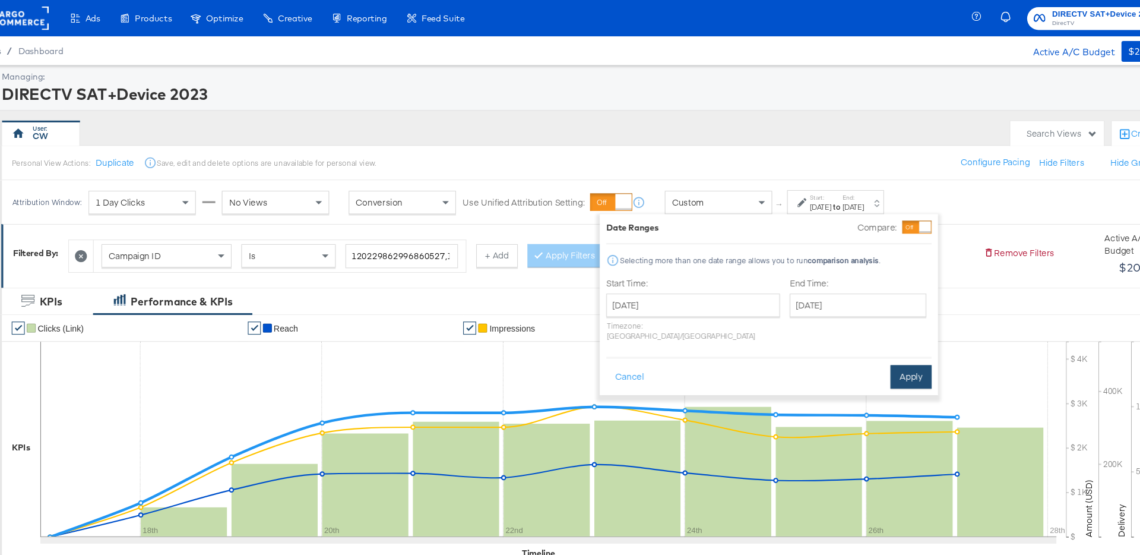
click at [859, 333] on button "Apply" at bounding box center [856, 343] width 37 height 21
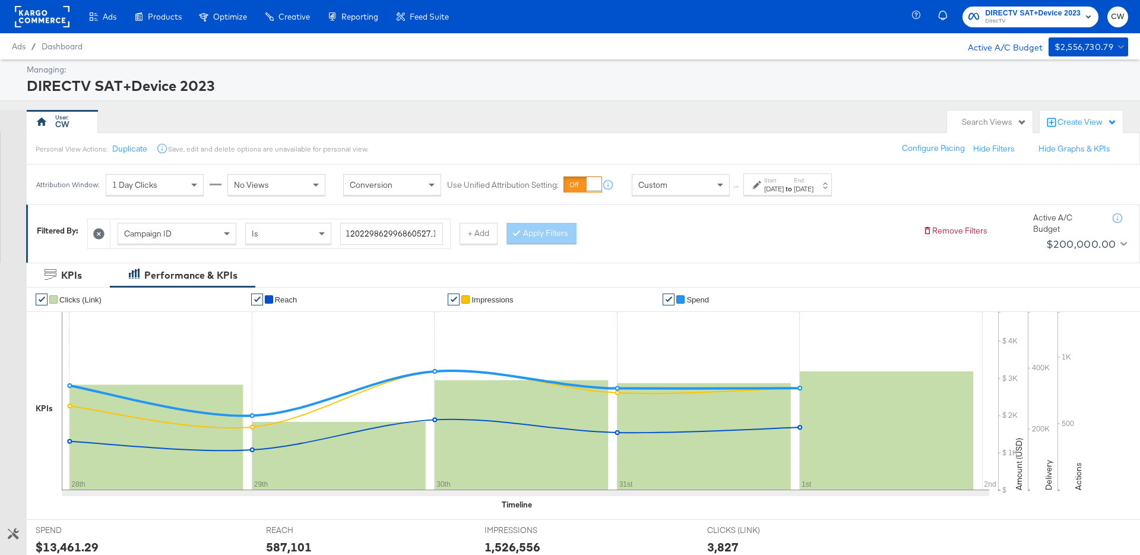
click at [48, 30] on div at bounding box center [42, 16] width 55 height 33
click at [57, 15] on rect at bounding box center [42, 16] width 55 height 21
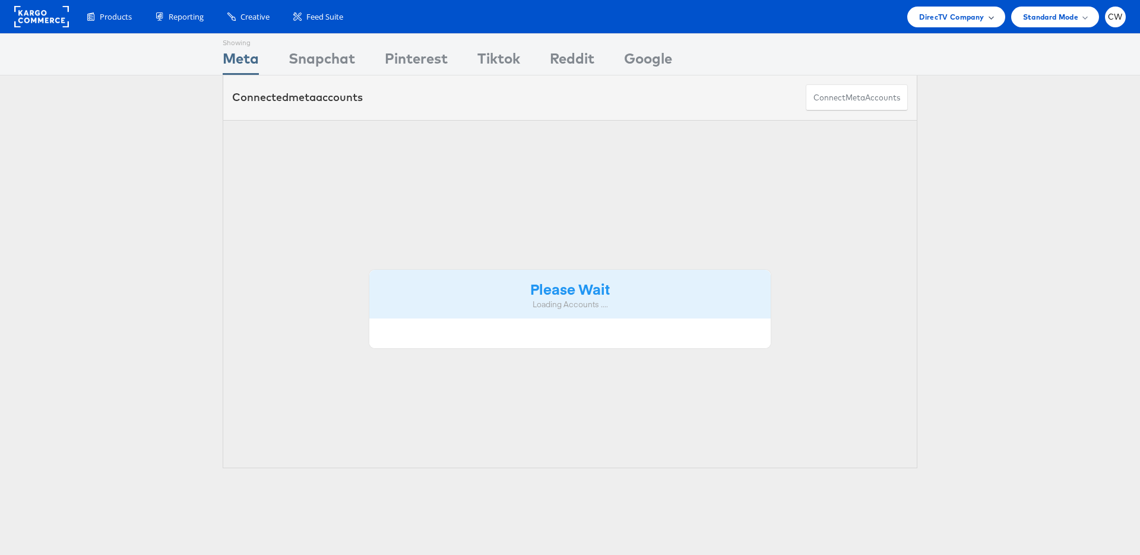
click at [953, 19] on span "DirecTV Company" at bounding box center [951, 17] width 65 height 12
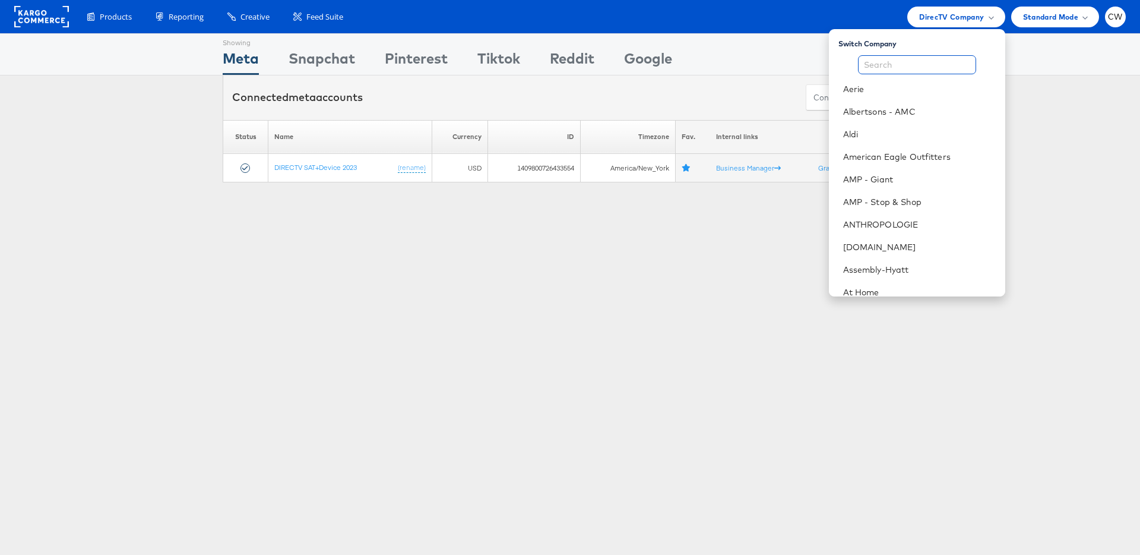
click at [889, 67] on input "text" at bounding box center [917, 64] width 118 height 19
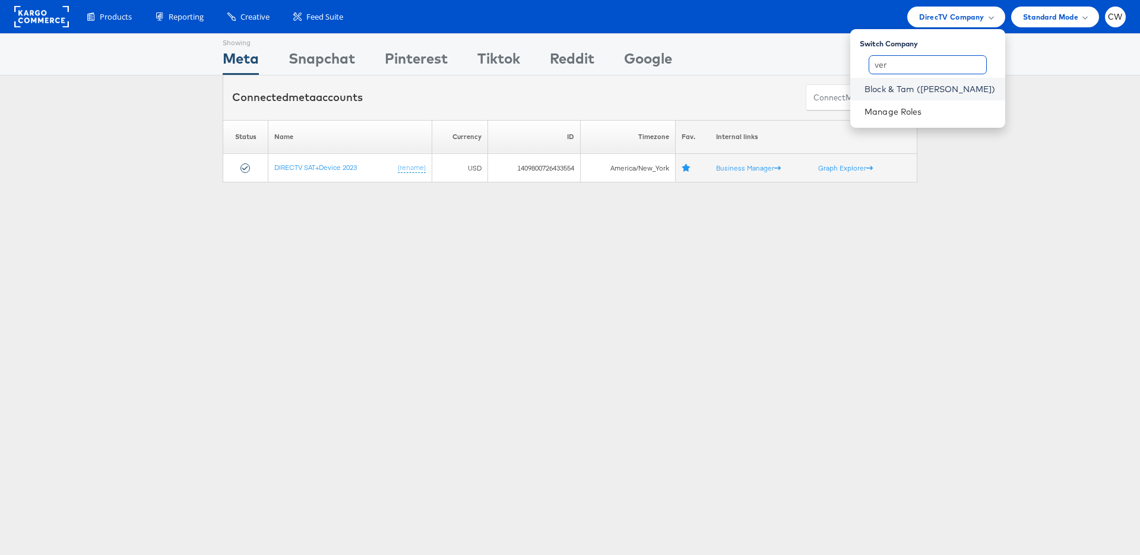
type input "ver"
click at [925, 87] on link "Block & Tam (Veronica Beard)" at bounding box center [930, 89] width 131 height 12
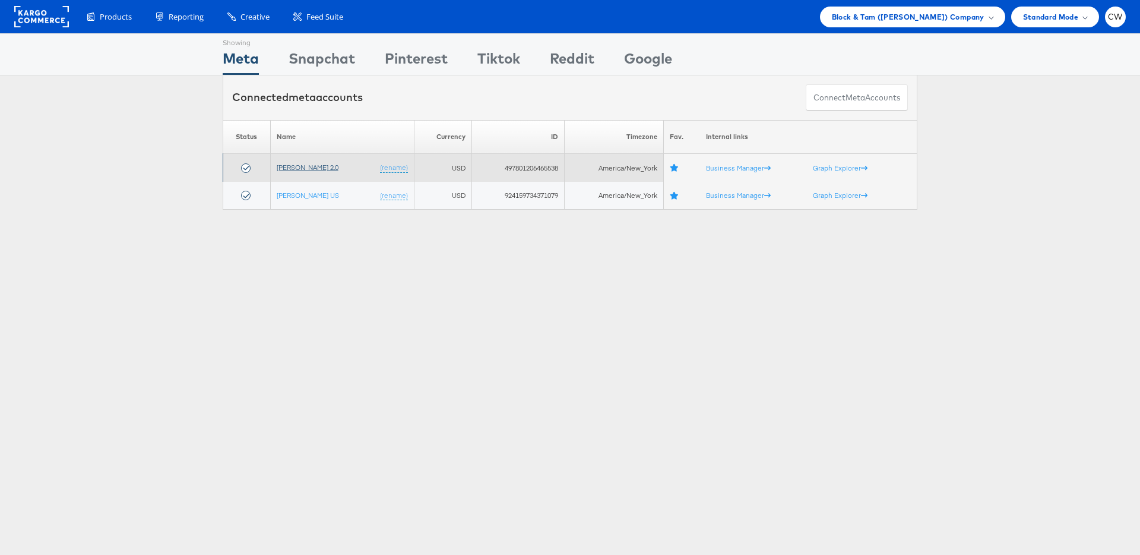
click at [317, 165] on link "[PERSON_NAME] 2.0" at bounding box center [308, 167] width 62 height 9
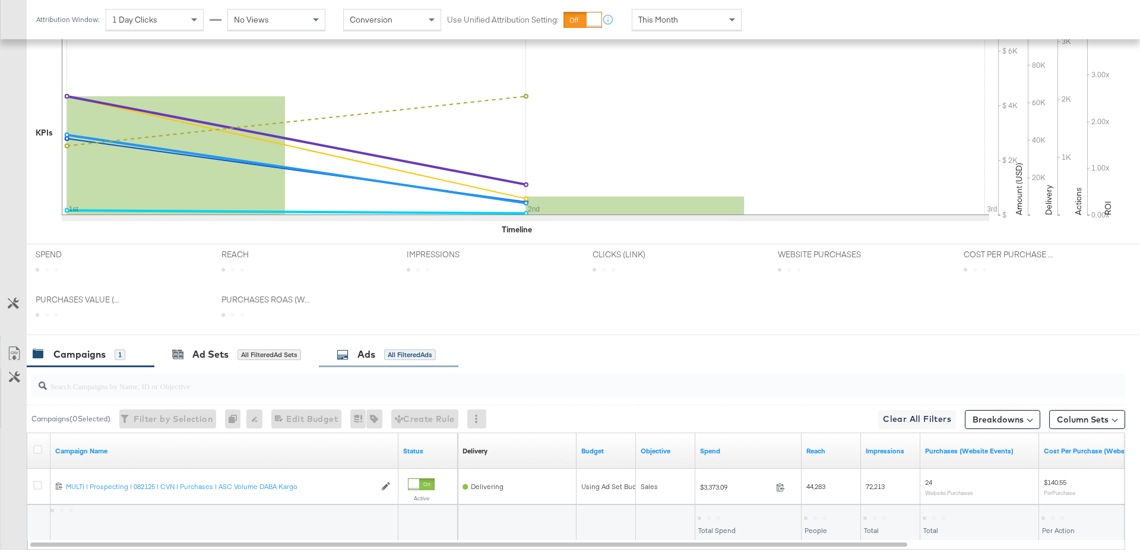
scroll to position [316, 0]
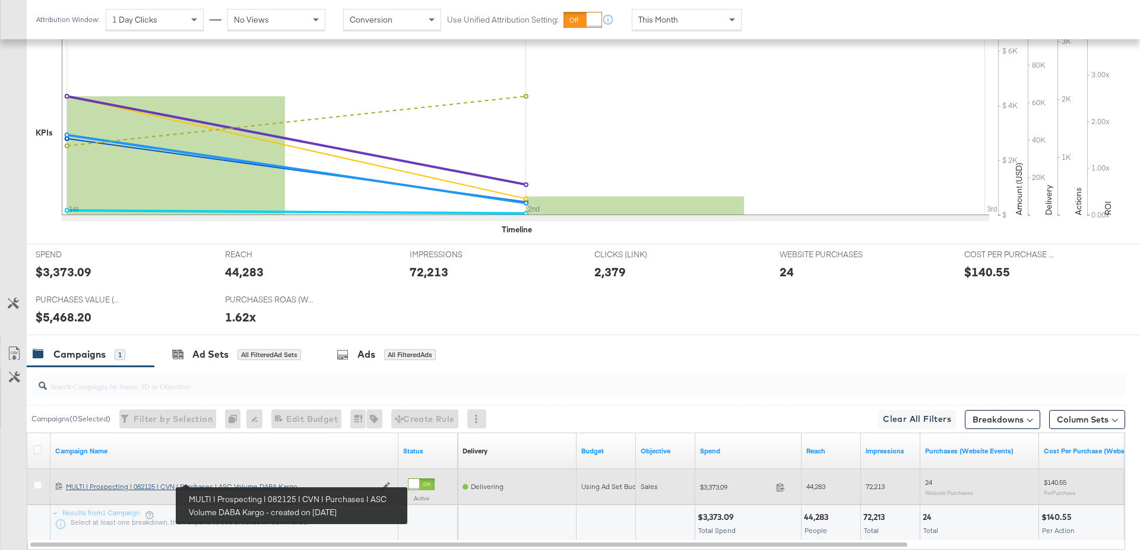
click at [282, 482] on div "MULTI | Prospecting | 082125 | CVN | Purchases | ASC Volume DABA Kargo MULTI | …" at bounding box center [220, 487] width 309 height 10
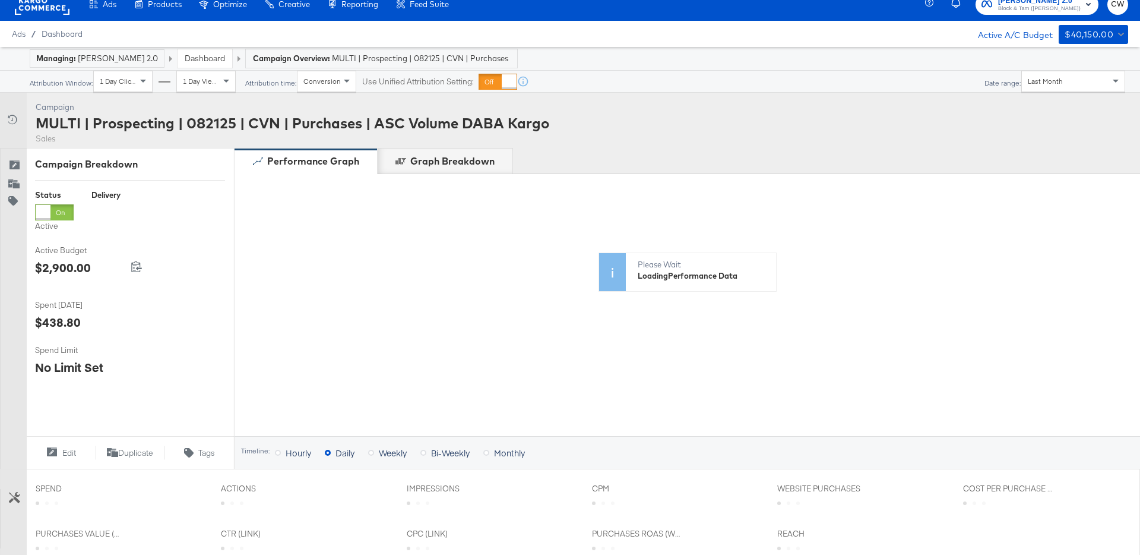
scroll to position [15, 0]
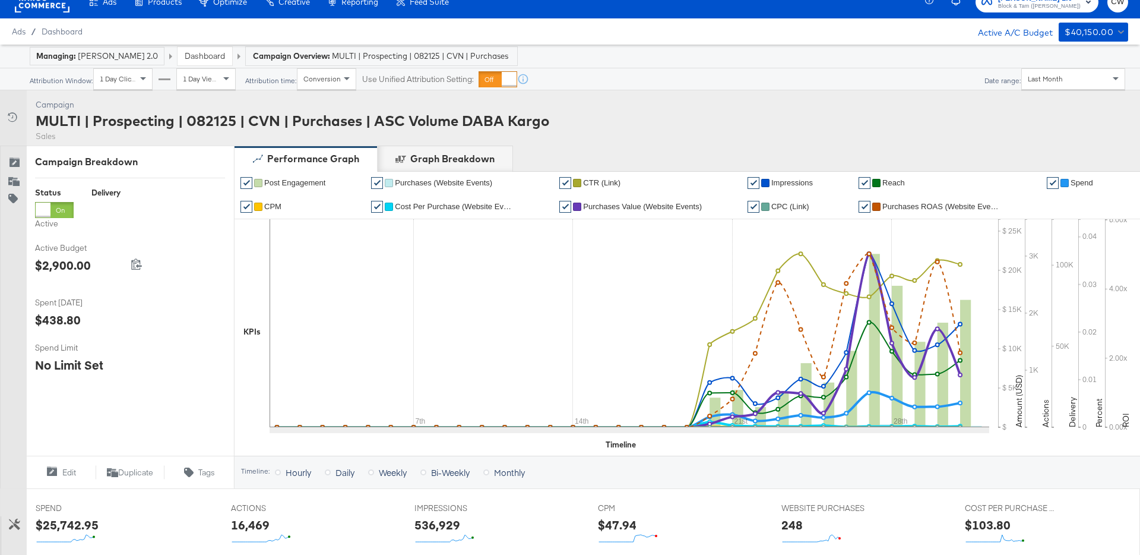
click at [1058, 71] on div "Last Month" at bounding box center [1073, 79] width 103 height 20
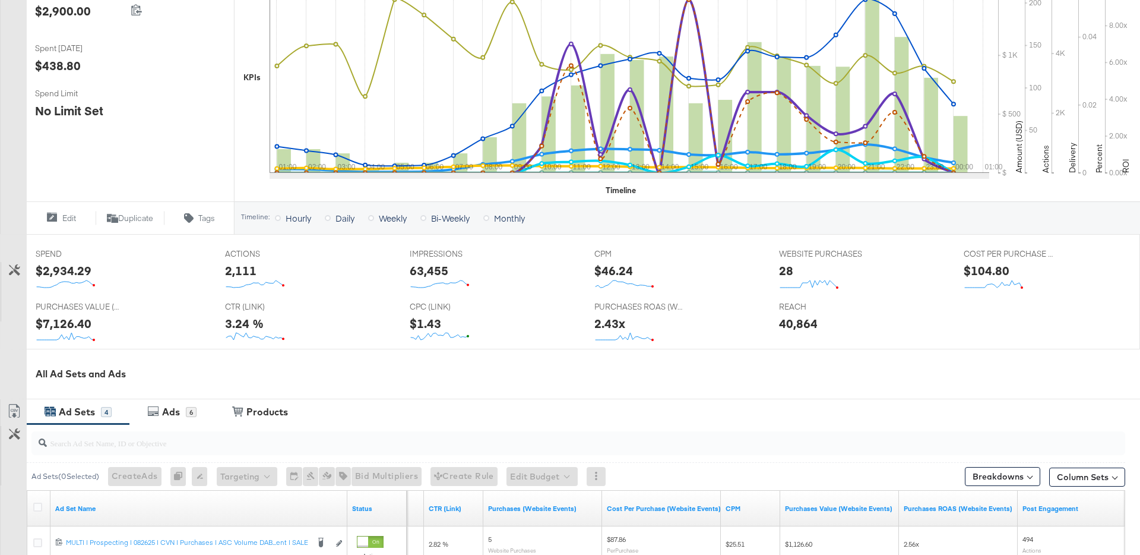
scroll to position [0, 0]
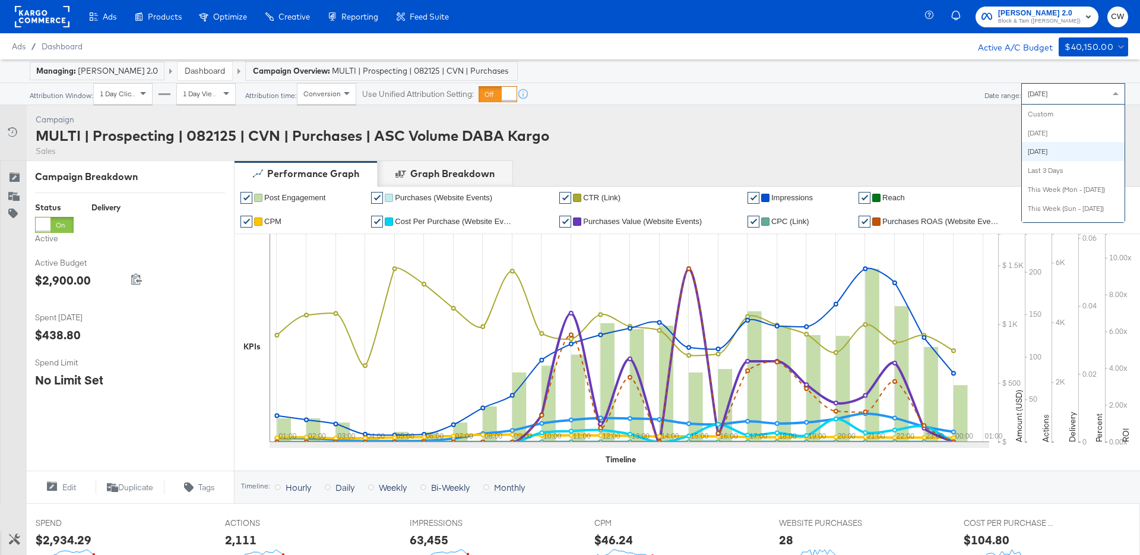
click at [1072, 94] on div "[DATE]" at bounding box center [1073, 94] width 103 height 20
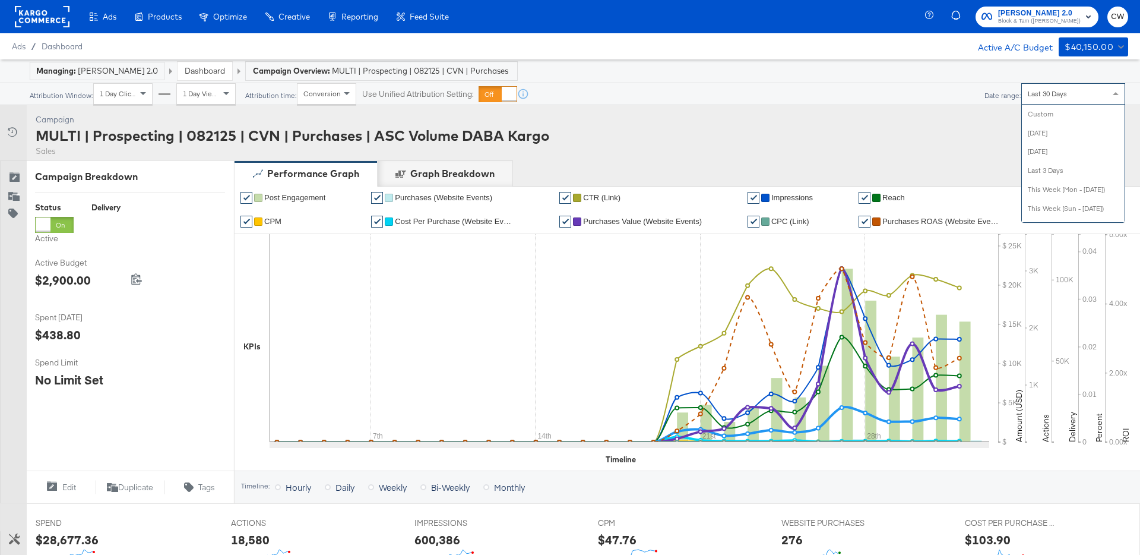
click at [1076, 91] on div "Last 30 Days" at bounding box center [1073, 94] width 103 height 20
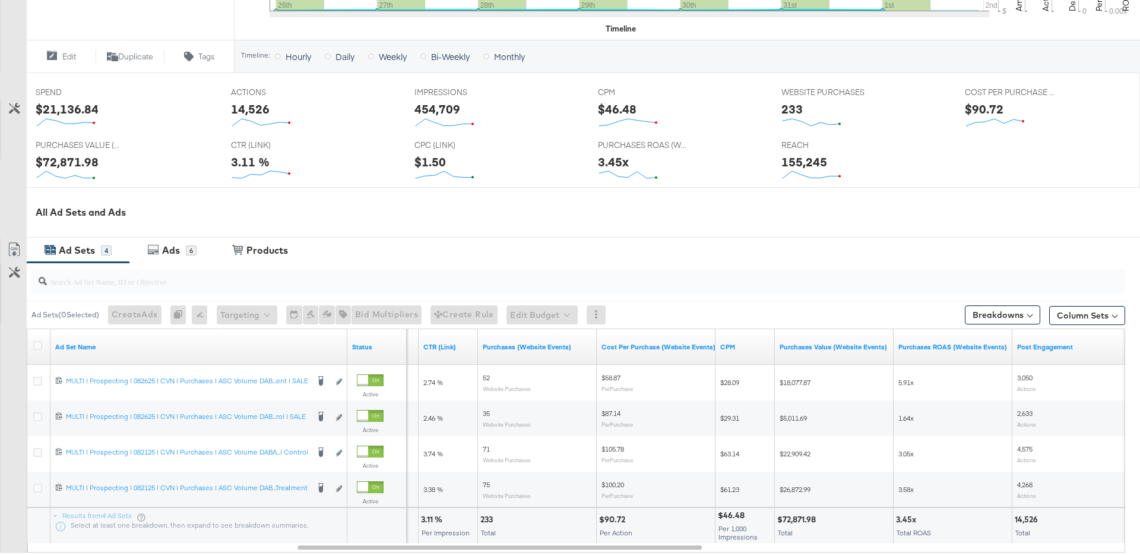
scroll to position [432, 0]
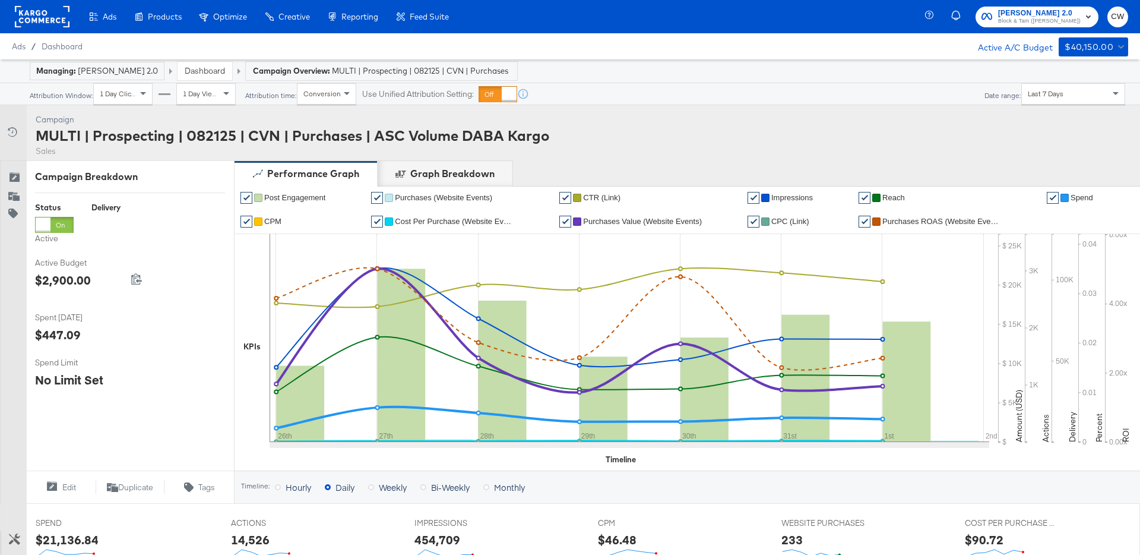
click at [472, 73] on span "MULTI | Prospecting | 082125 | CVN | Purchases | ASC Volume DABA Kargo" at bounding box center [421, 70] width 178 height 11
click at [193, 75] on link "Dashboard" at bounding box center [205, 70] width 40 height 11
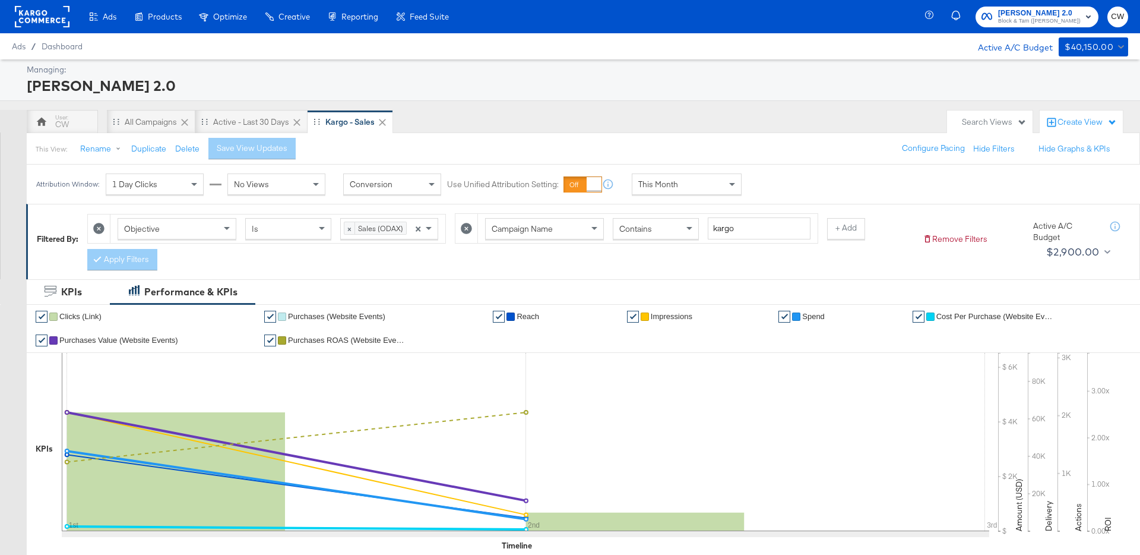
click at [692, 191] on div "This Month" at bounding box center [687, 184] width 109 height 20
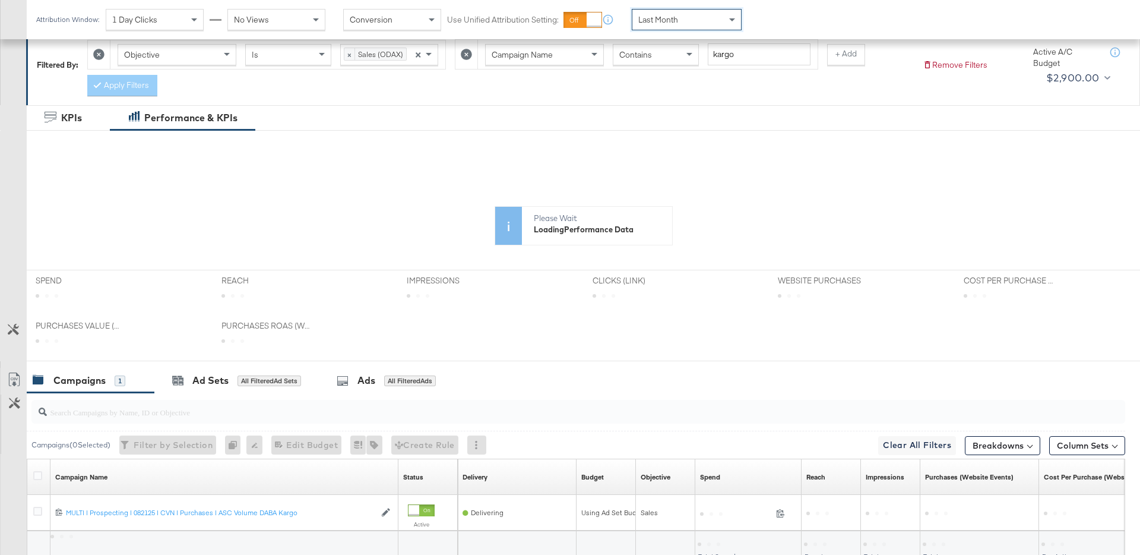
scroll to position [244, 0]
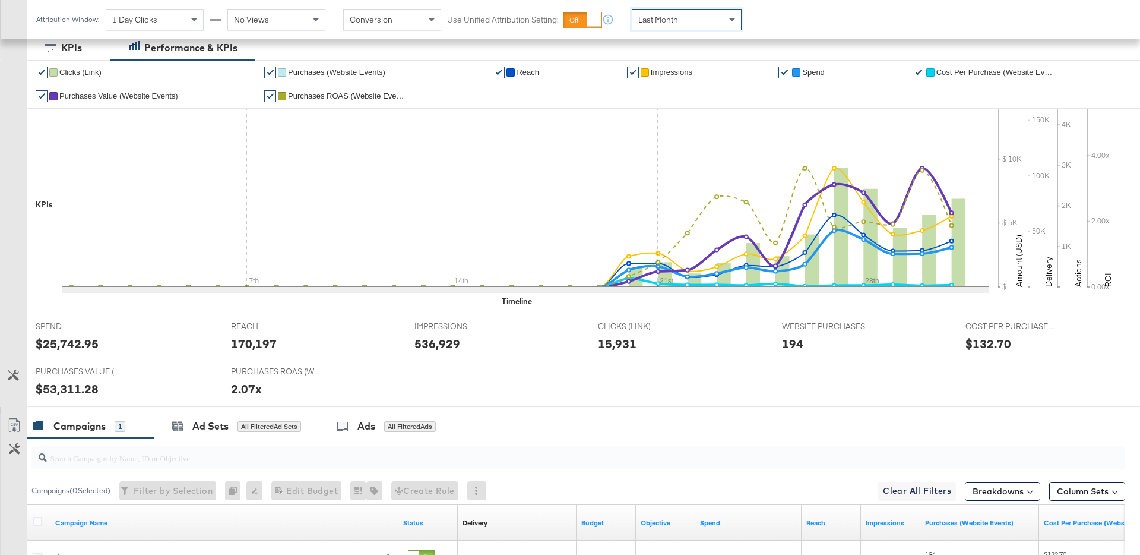
click at [77, 348] on div "$25,742.95" at bounding box center [67, 343] width 63 height 17
copy div "25,742.95"
